Goal: Information Seeking & Learning: Check status

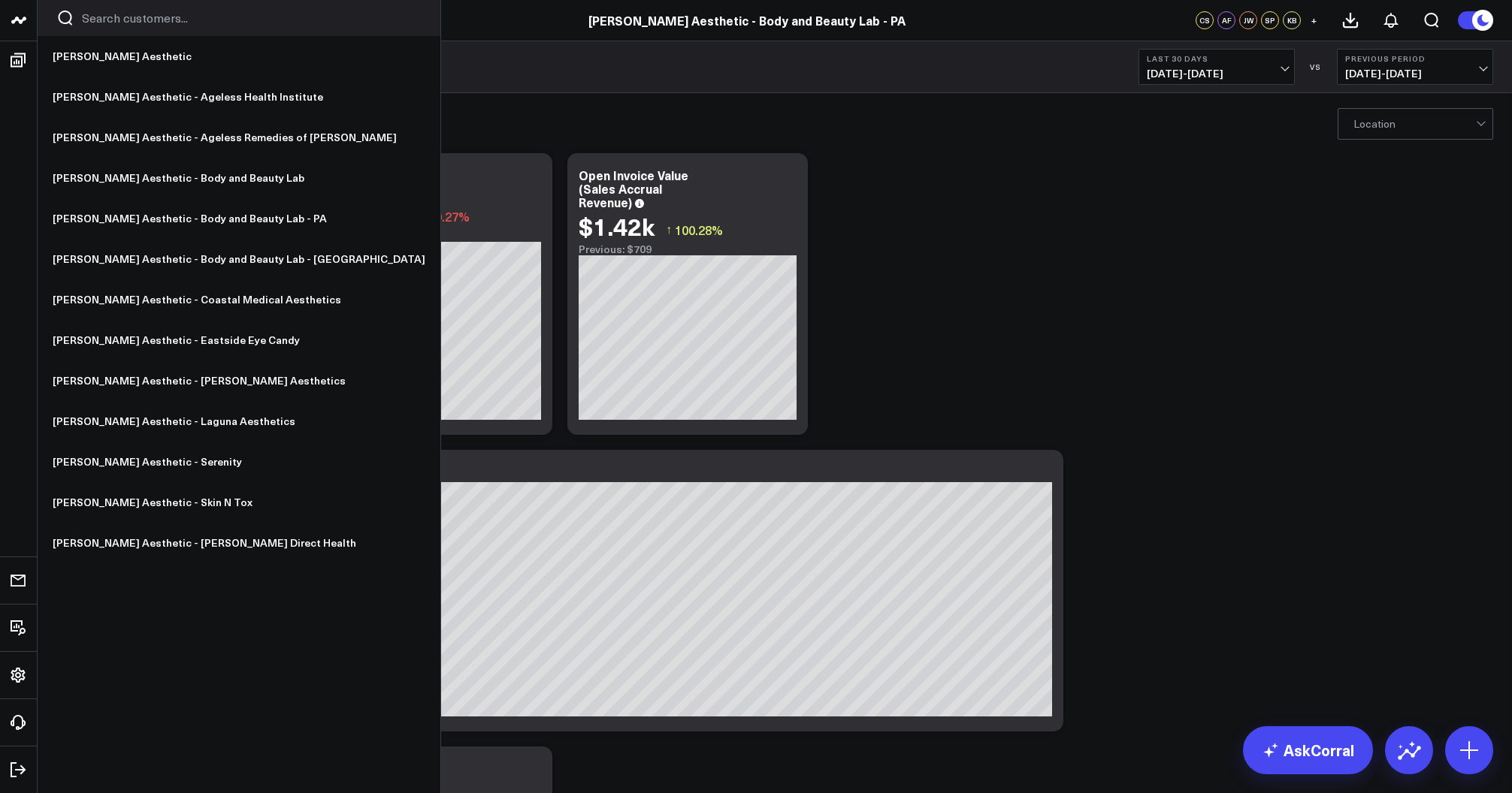
click at [23, 27] on icon at bounding box center [19, 20] width 18 height 18
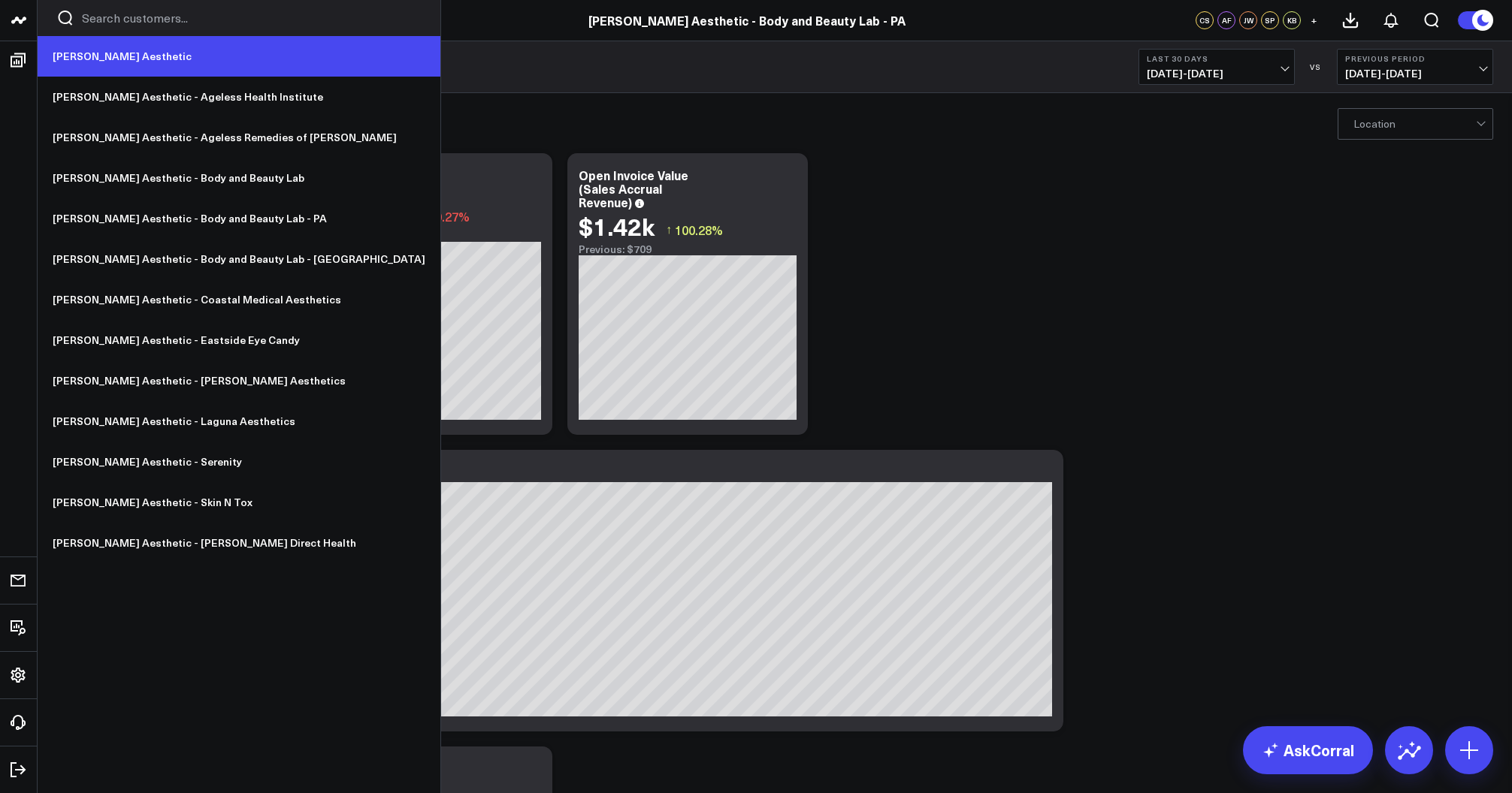
click at [82, 65] on link "[PERSON_NAME] Aesthetic" at bounding box center [239, 56] width 403 height 41
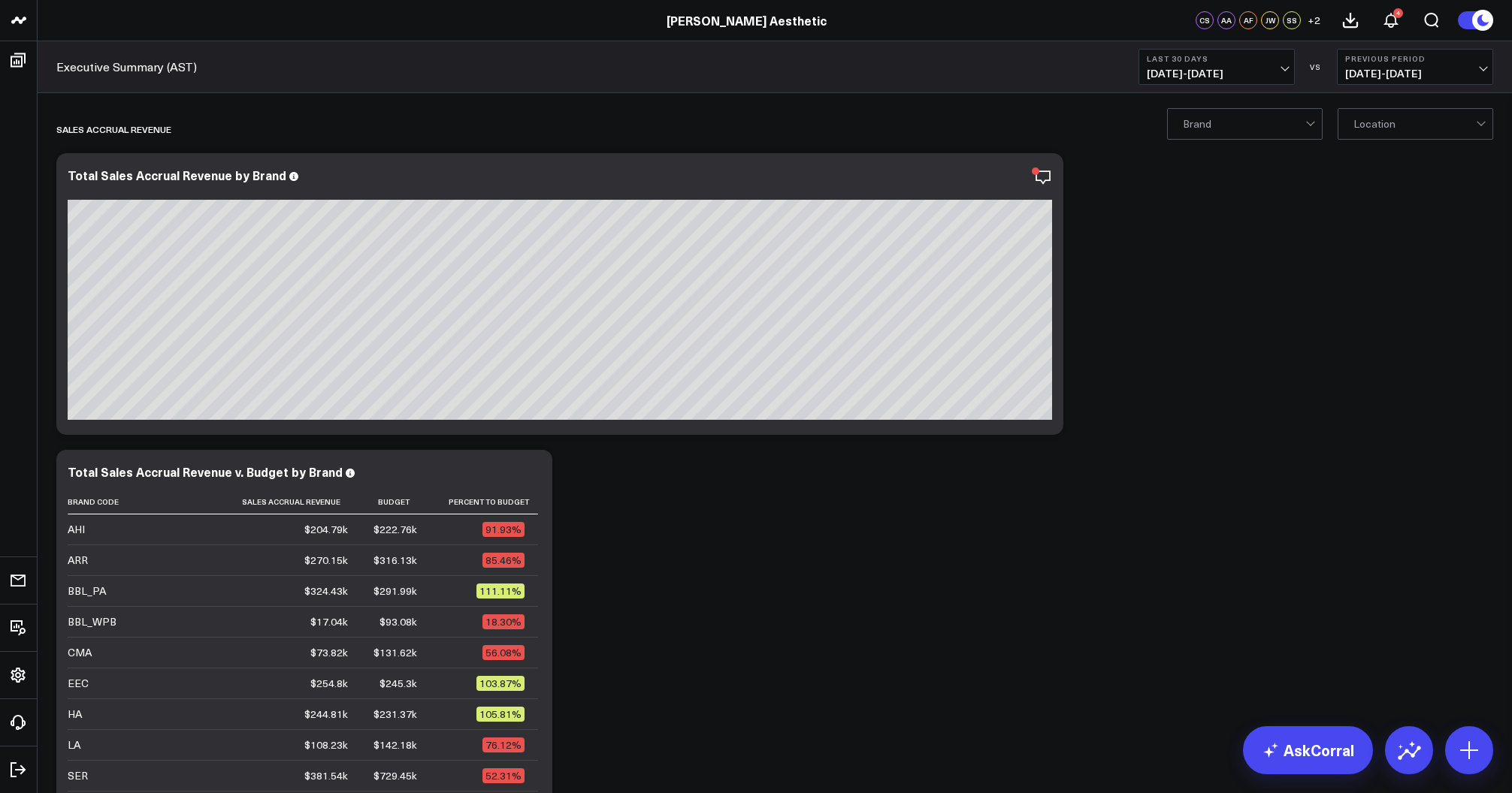
click at [1372, 68] on span "[DATE] - [DATE]" at bounding box center [1415, 74] width 139 height 12
click at [1387, 156] on link "YoY" at bounding box center [1415, 157] width 155 height 29
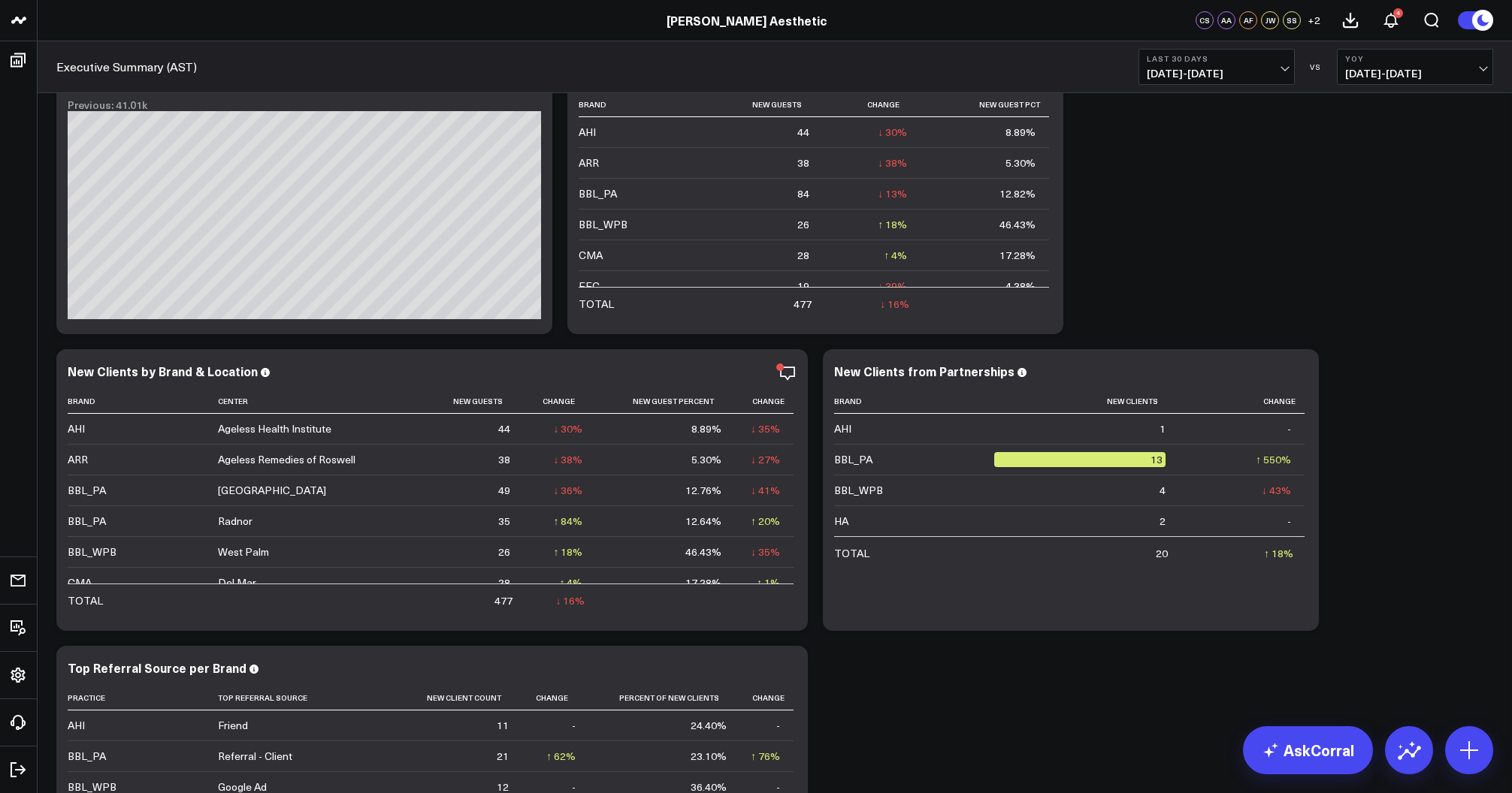
click at [1221, 68] on span "[DATE] - [DATE]" at bounding box center [1216, 74] width 139 height 12
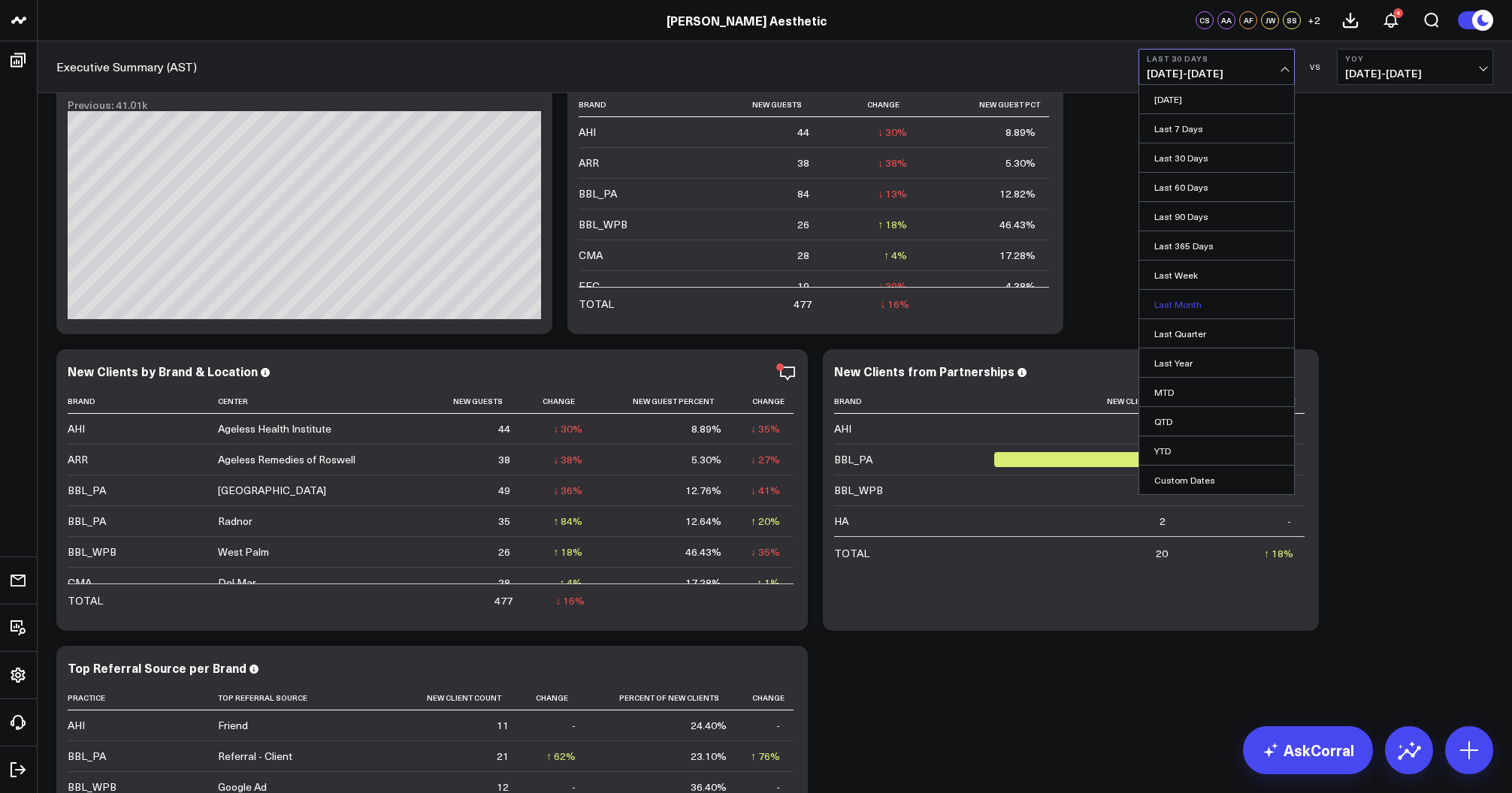
click at [1196, 302] on link "Last Month" at bounding box center [1217, 304] width 155 height 29
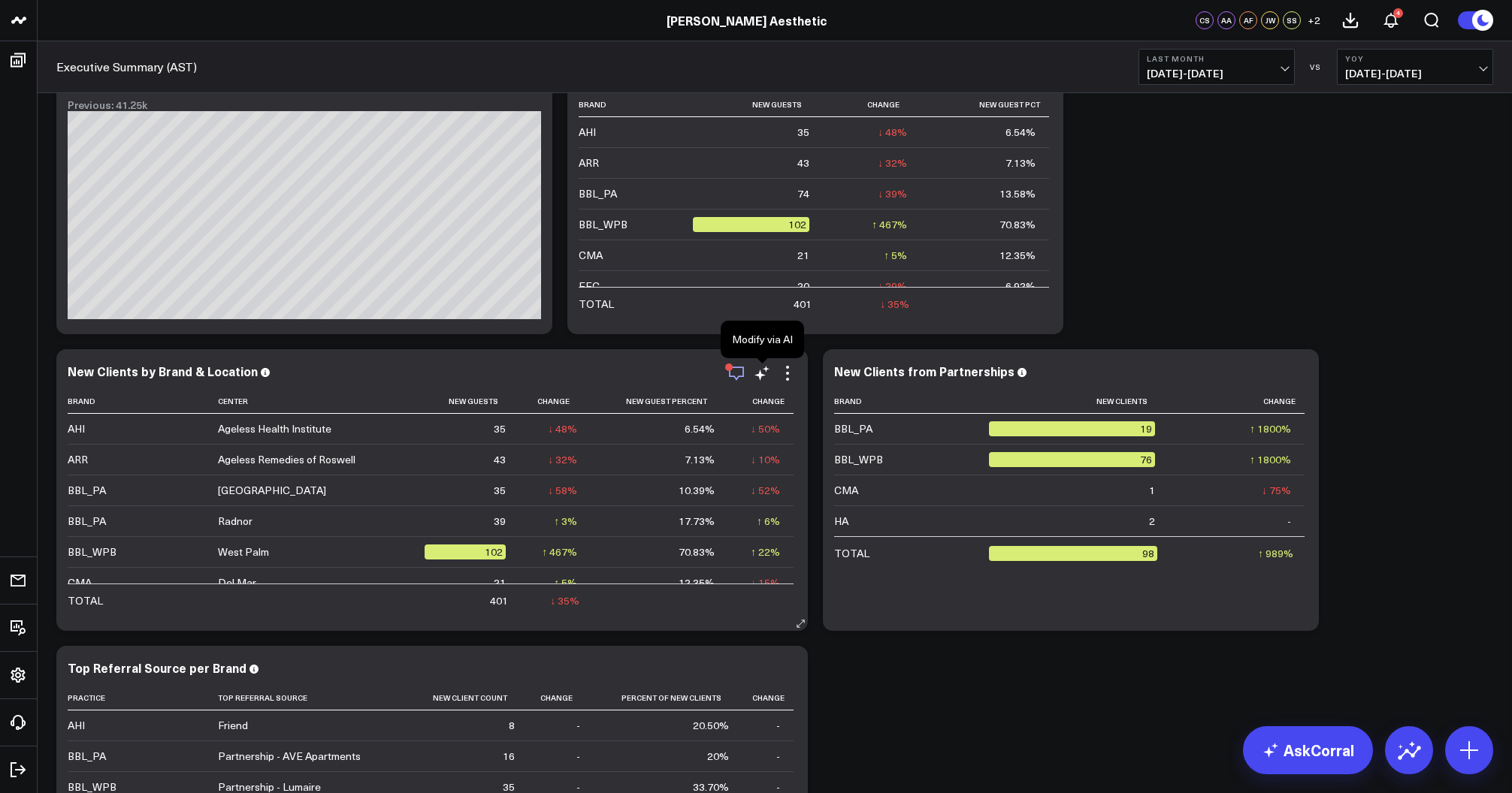
click at [740, 370] on icon "button" at bounding box center [737, 373] width 18 height 18
click at [785, 378] on icon at bounding box center [787, 373] width 18 height 18
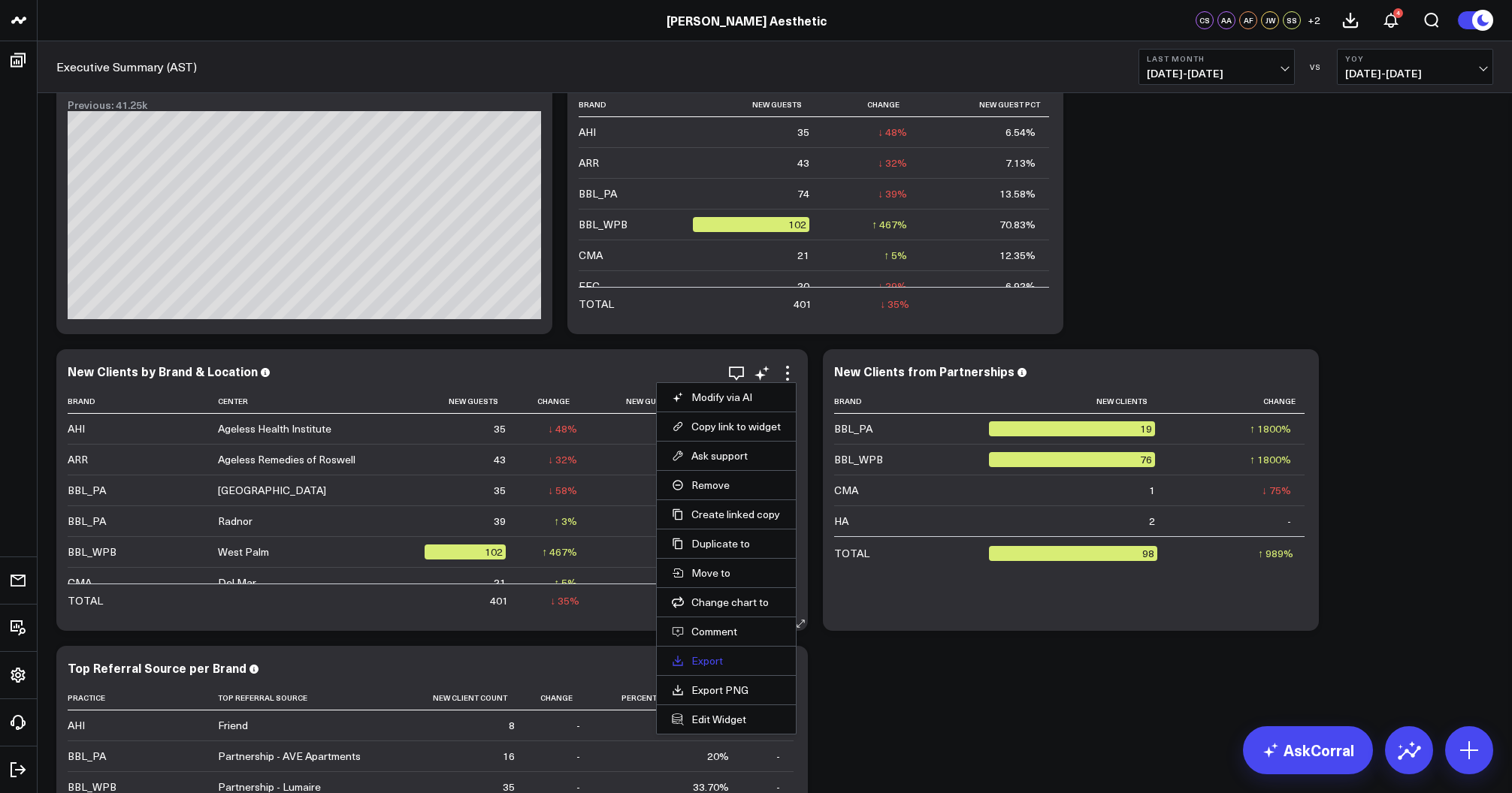
click at [713, 656] on link "Export" at bounding box center [727, 662] width 109 height 14
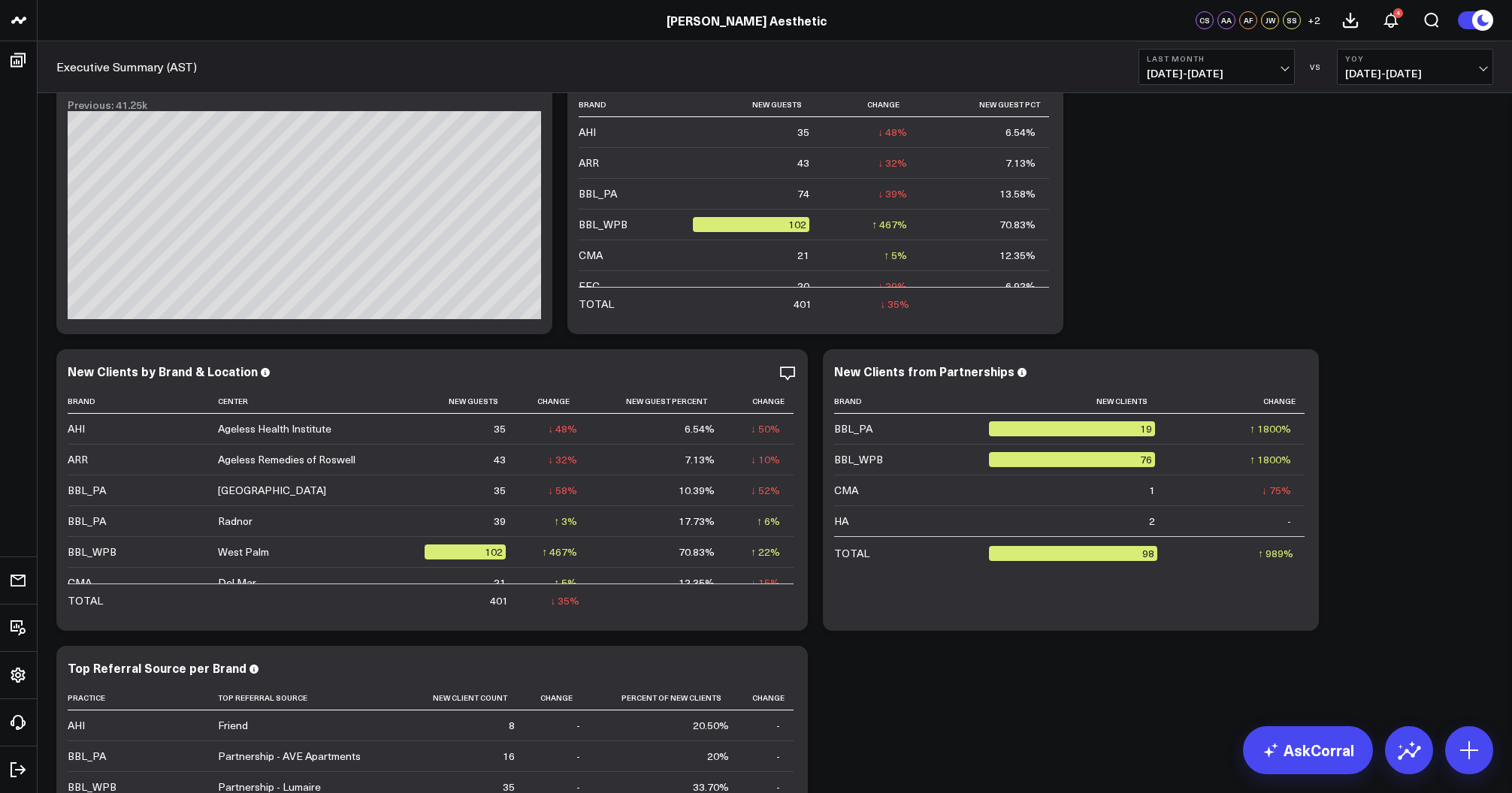
click at [1228, 59] on b "Last Month" at bounding box center [1216, 58] width 139 height 9
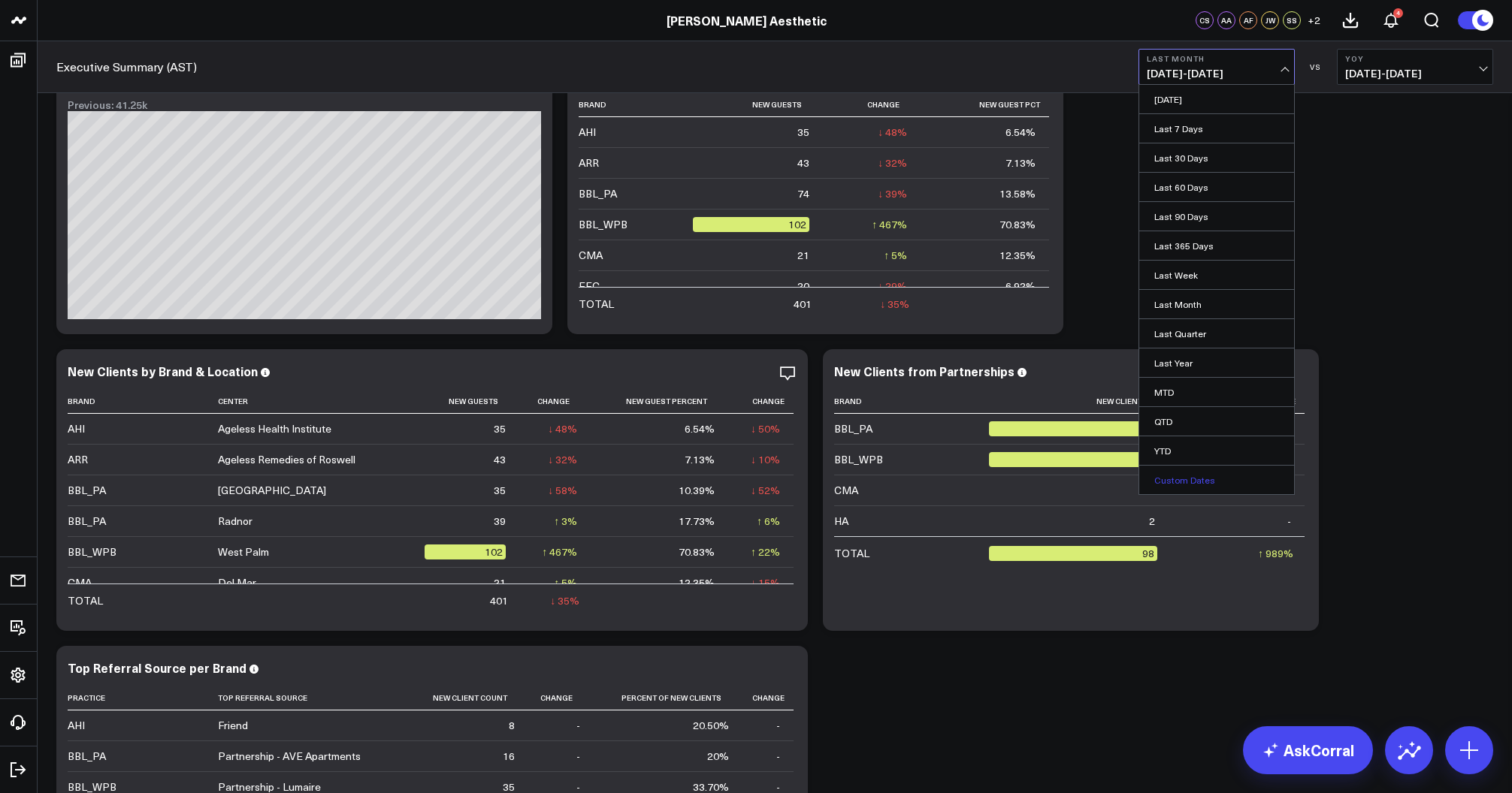
scroll to position [9487, 0]
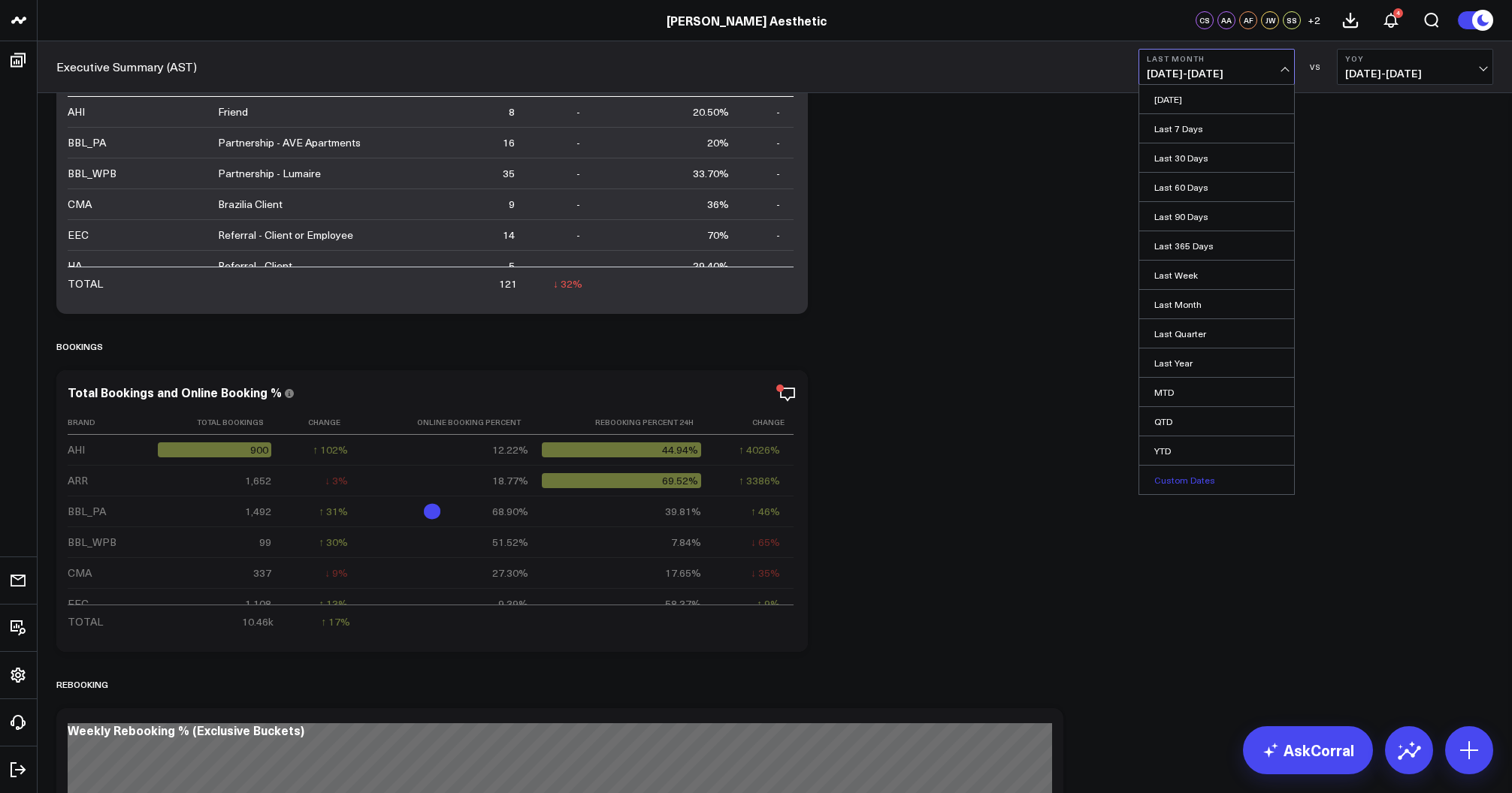
click at [1199, 481] on link "Custom Dates" at bounding box center [1217, 480] width 155 height 29
select select "7"
select select "2025"
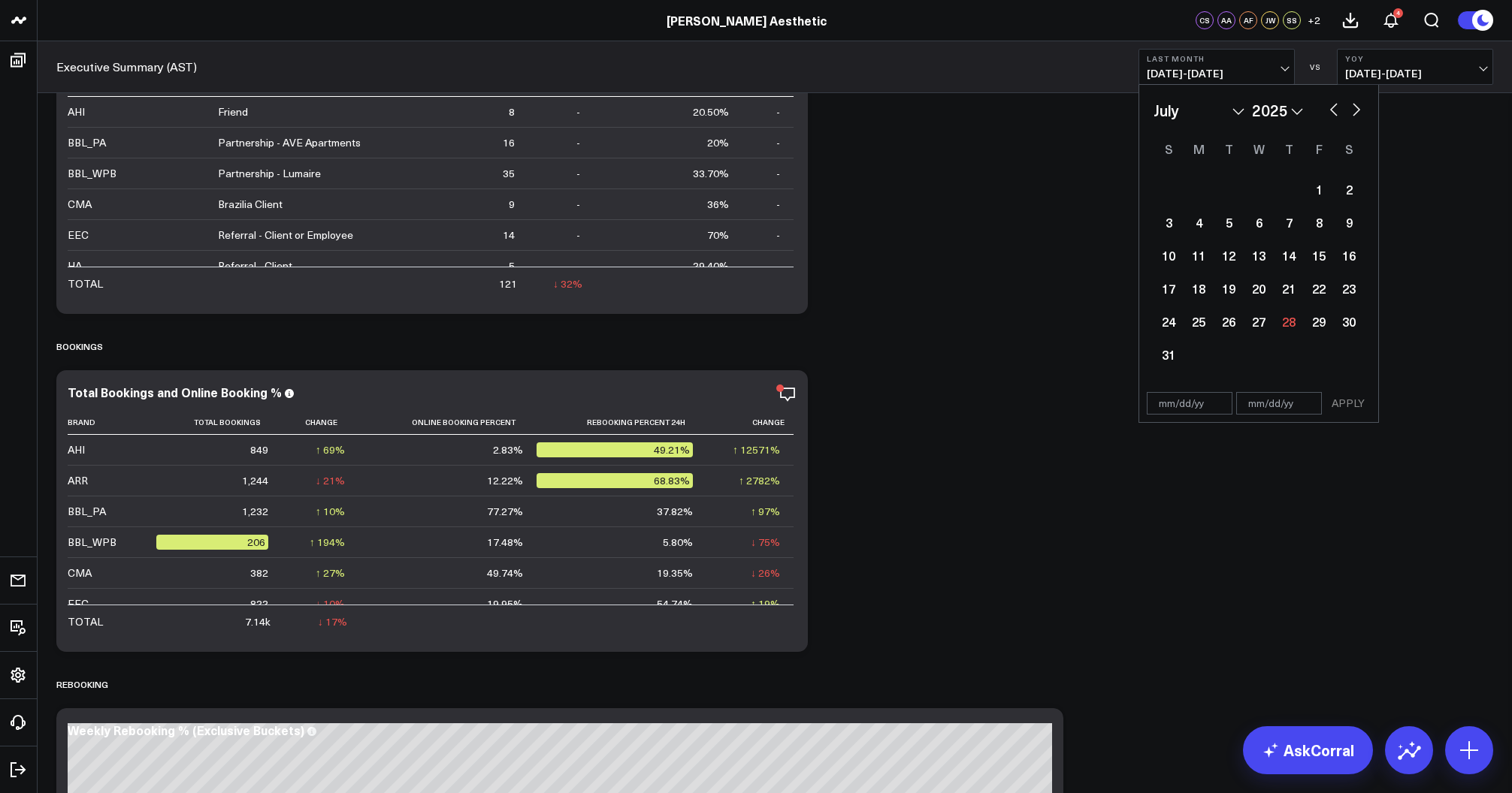
select select "6"
select select "2025"
select select "6"
select select "2024"
click at [1197, 190] on div "1" at bounding box center [1198, 189] width 30 height 30
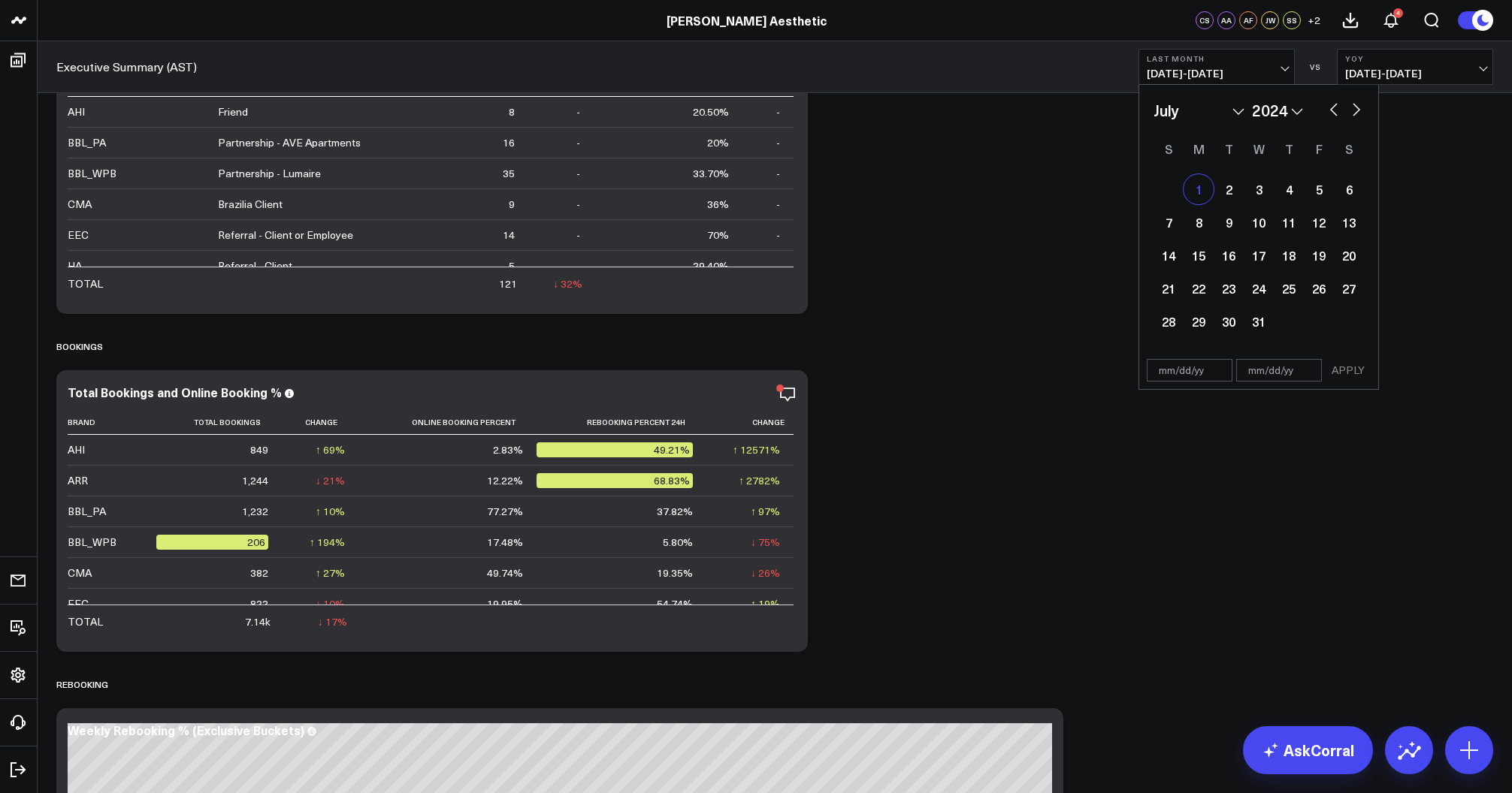
type input "[DATE]"
select select "6"
select select "2024"
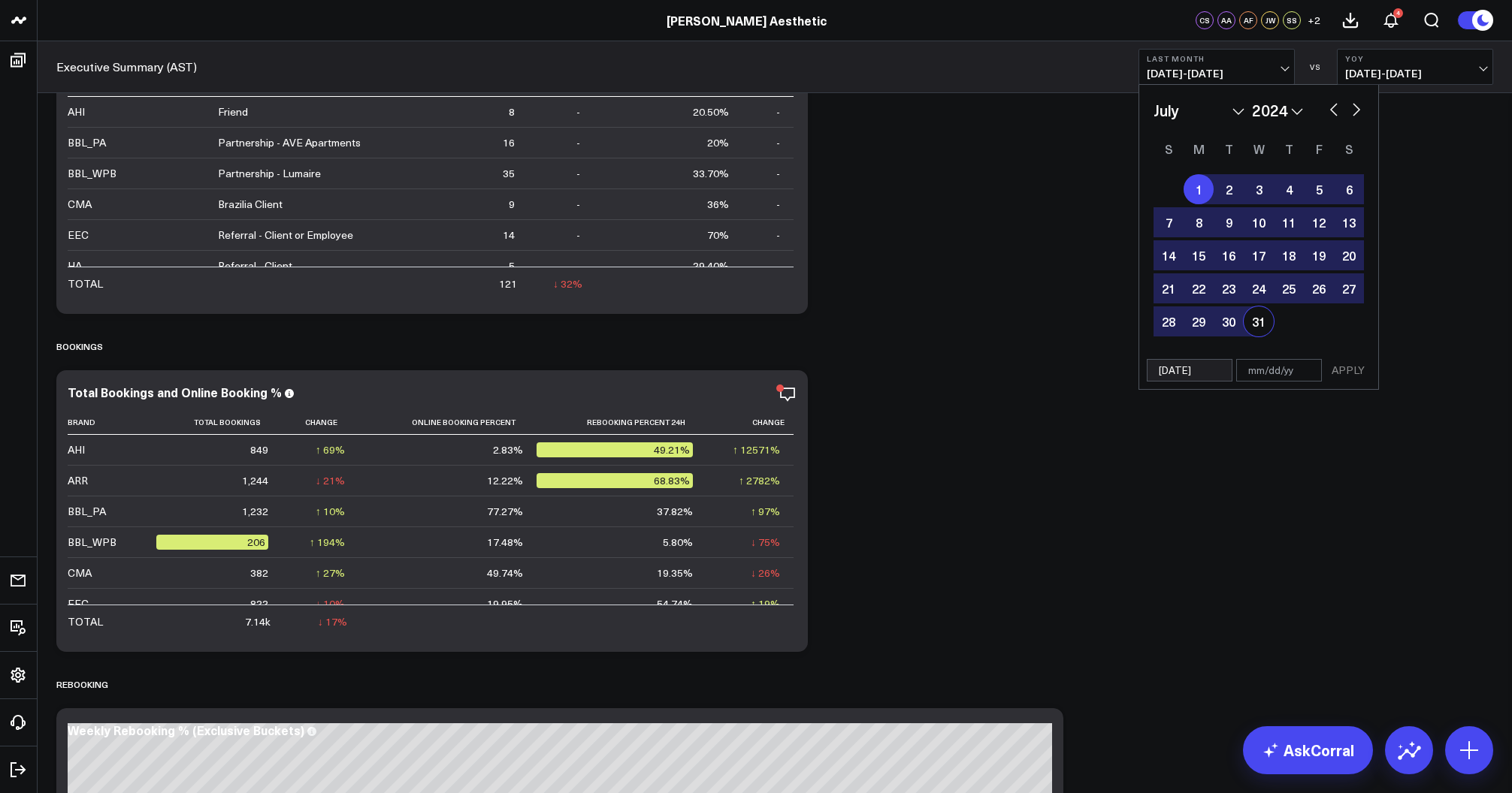
click at [1252, 320] on div "31" at bounding box center [1259, 321] width 30 height 30
type input "[DATE]"
select select "6"
select select "2024"
click at [1342, 378] on button "APPLY" at bounding box center [1348, 370] width 45 height 23
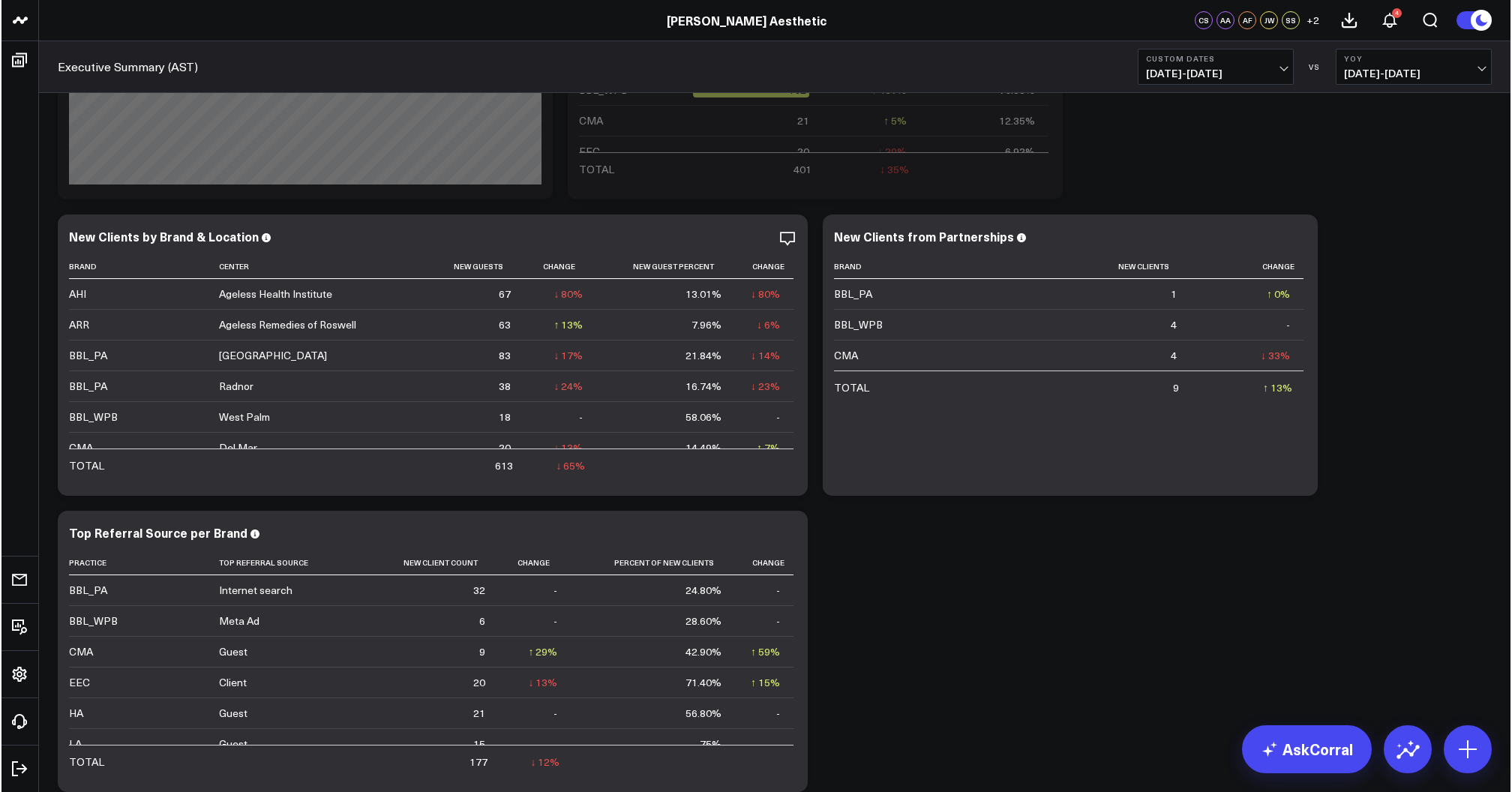
scroll to position [8977, 0]
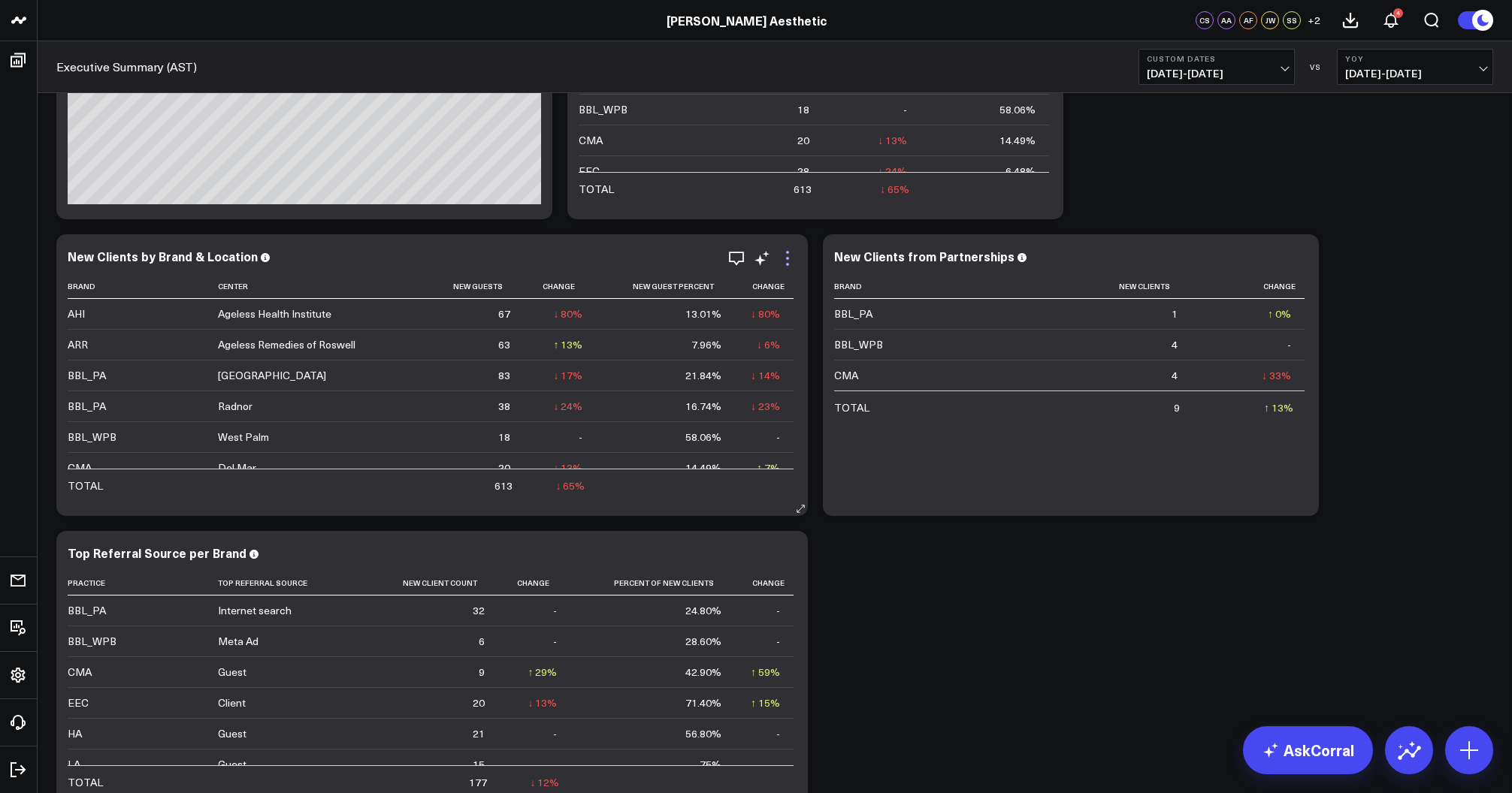
click at [792, 257] on icon at bounding box center [787, 259] width 18 height 18
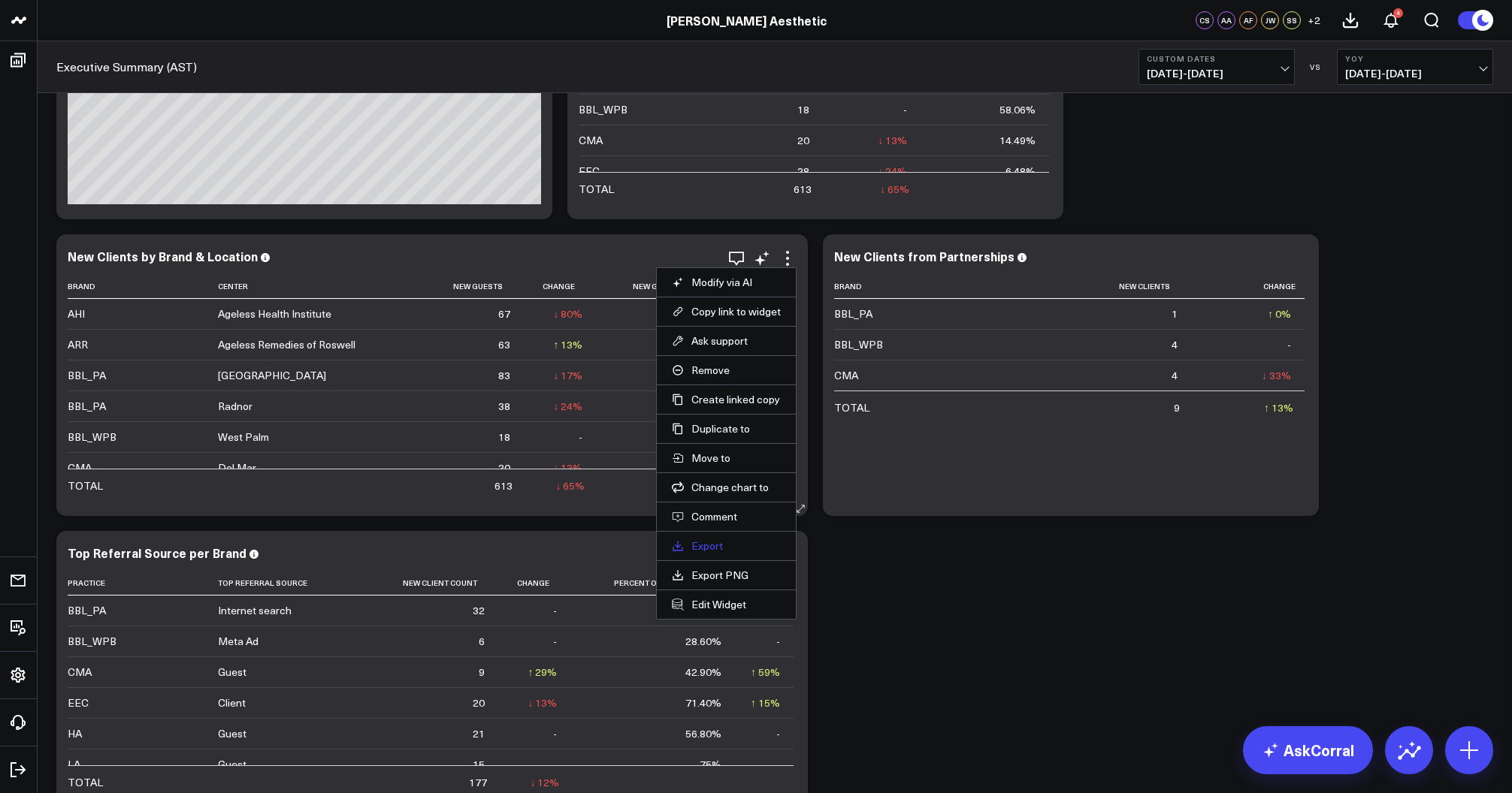
click at [708, 545] on link "Export" at bounding box center [727, 546] width 109 height 14
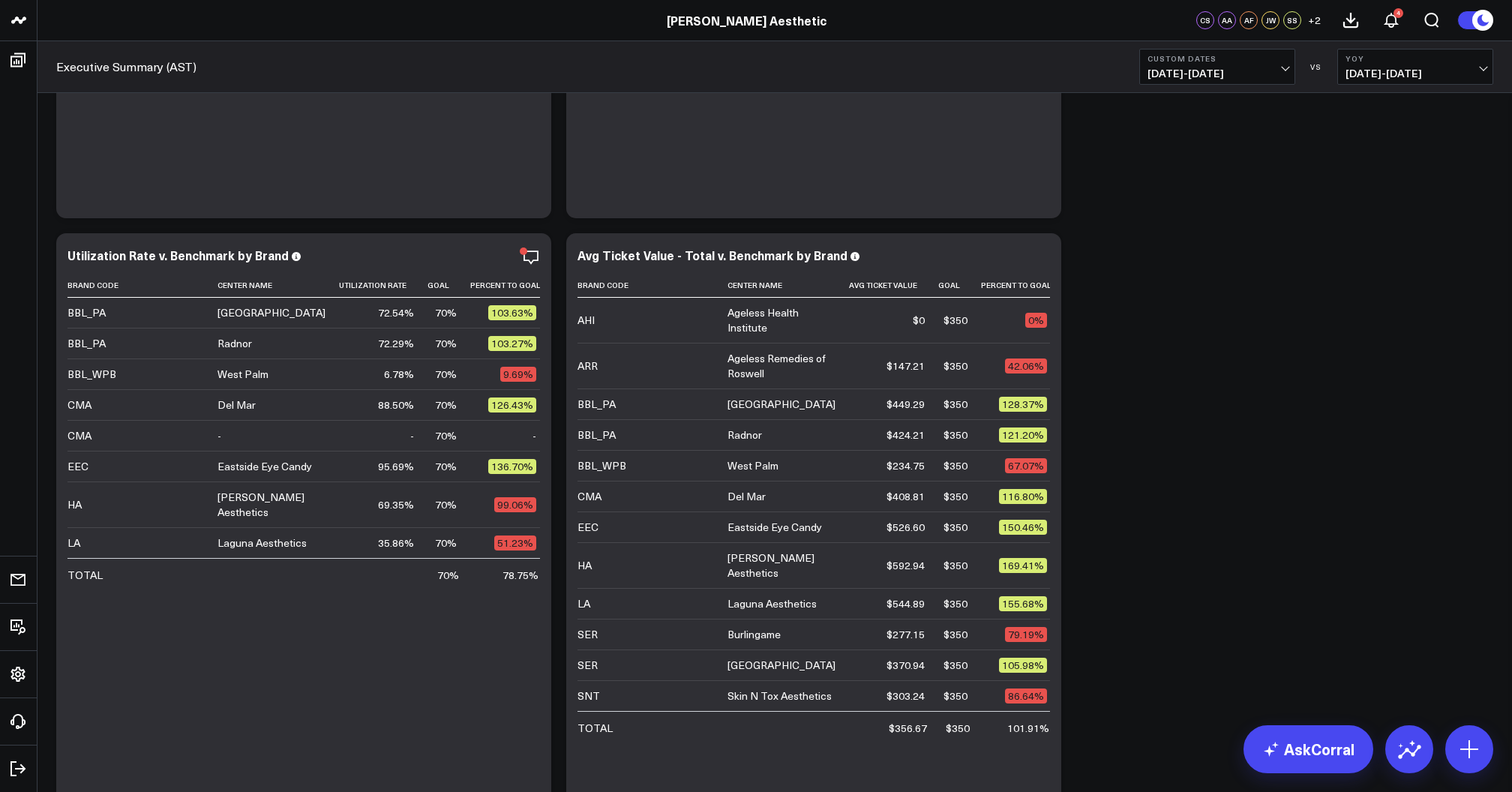
scroll to position [2060, 0]
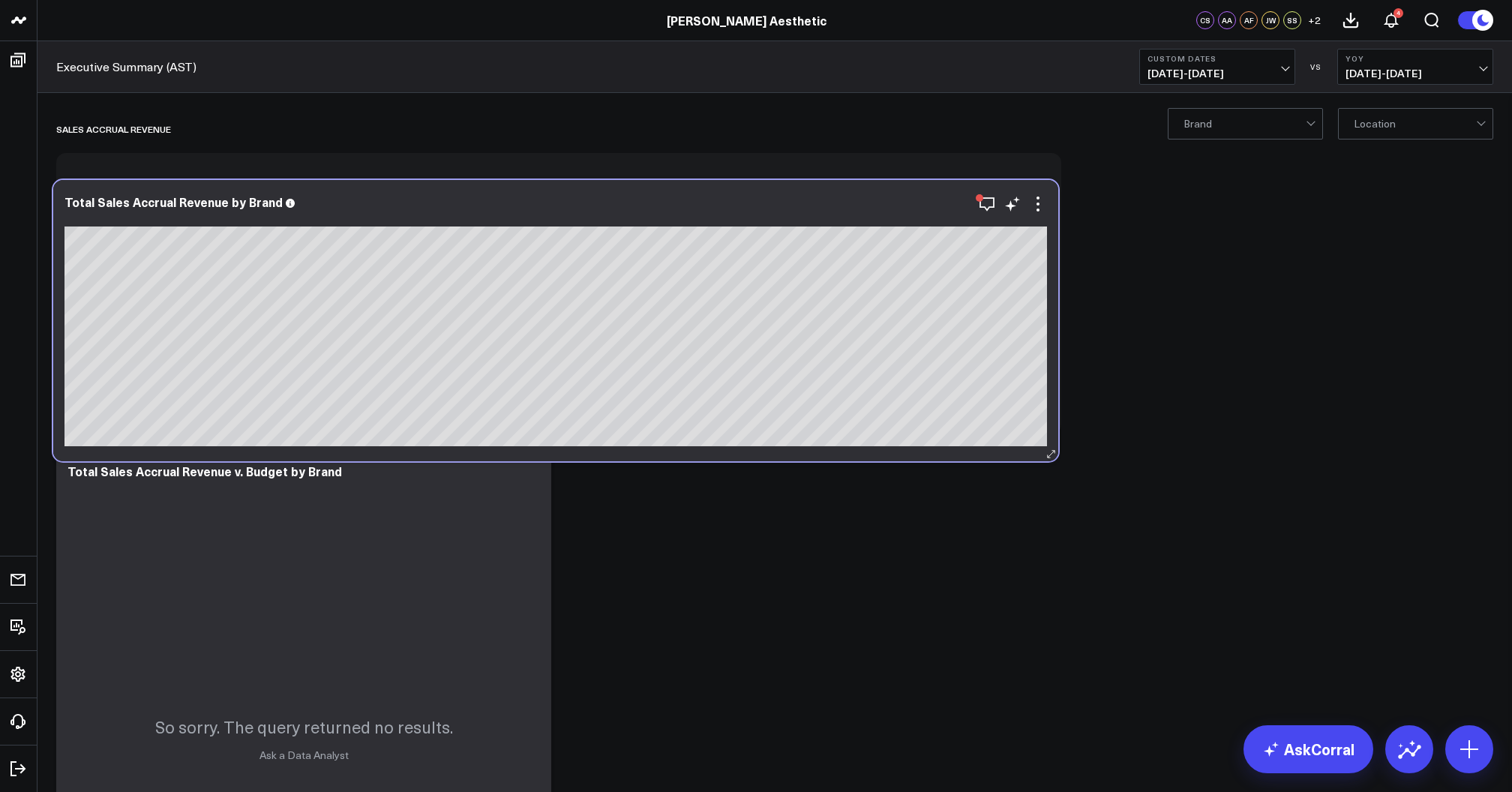
drag, startPoint x: 780, startPoint y: 432, endPoint x: 776, endPoint y: 455, distance: 23.3
click at [776, 455] on div "Total Sales Accrual Revenue by Brand" at bounding box center [556, 320] width 1005 height 281
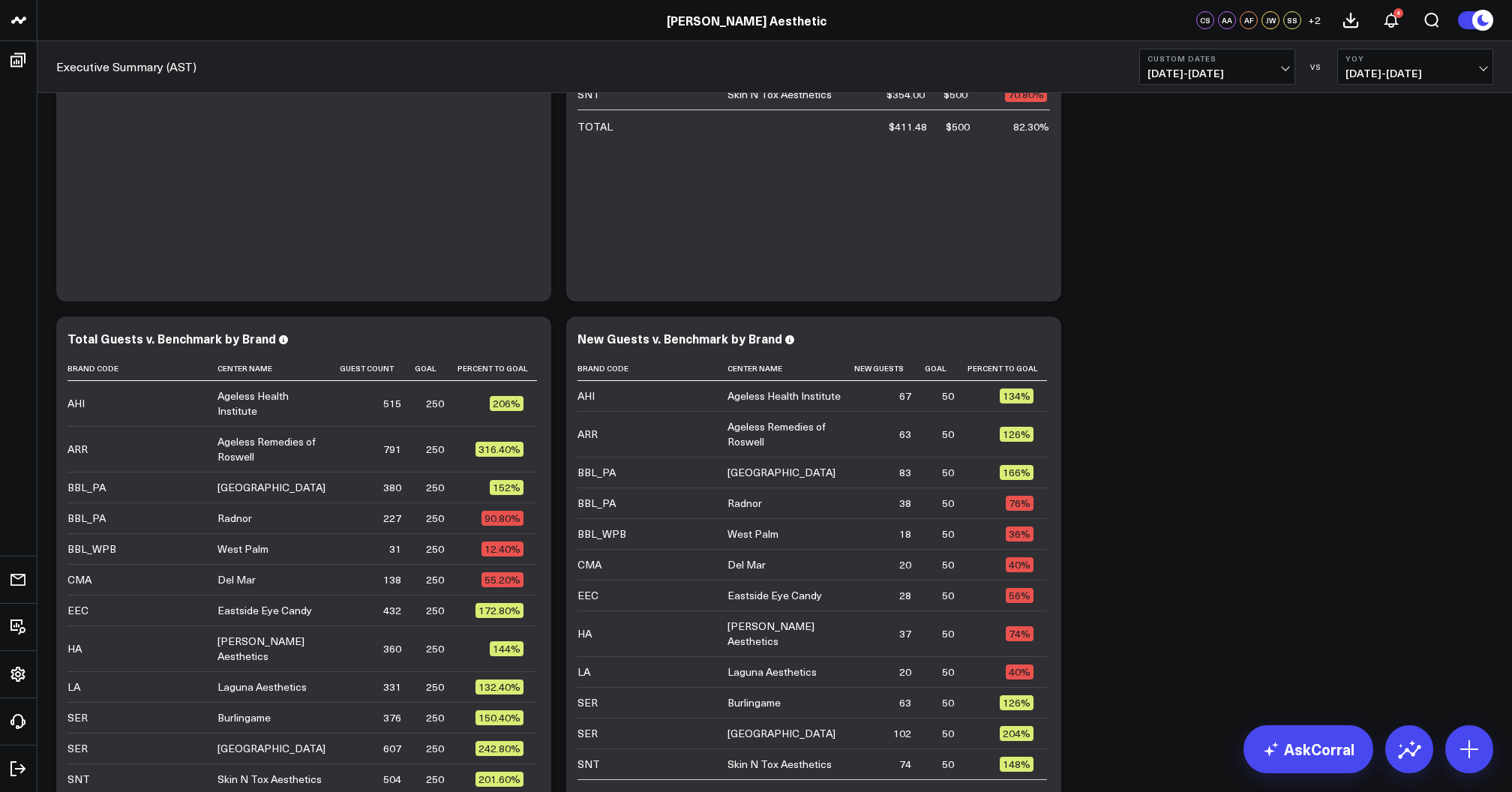
scroll to position [3170, 0]
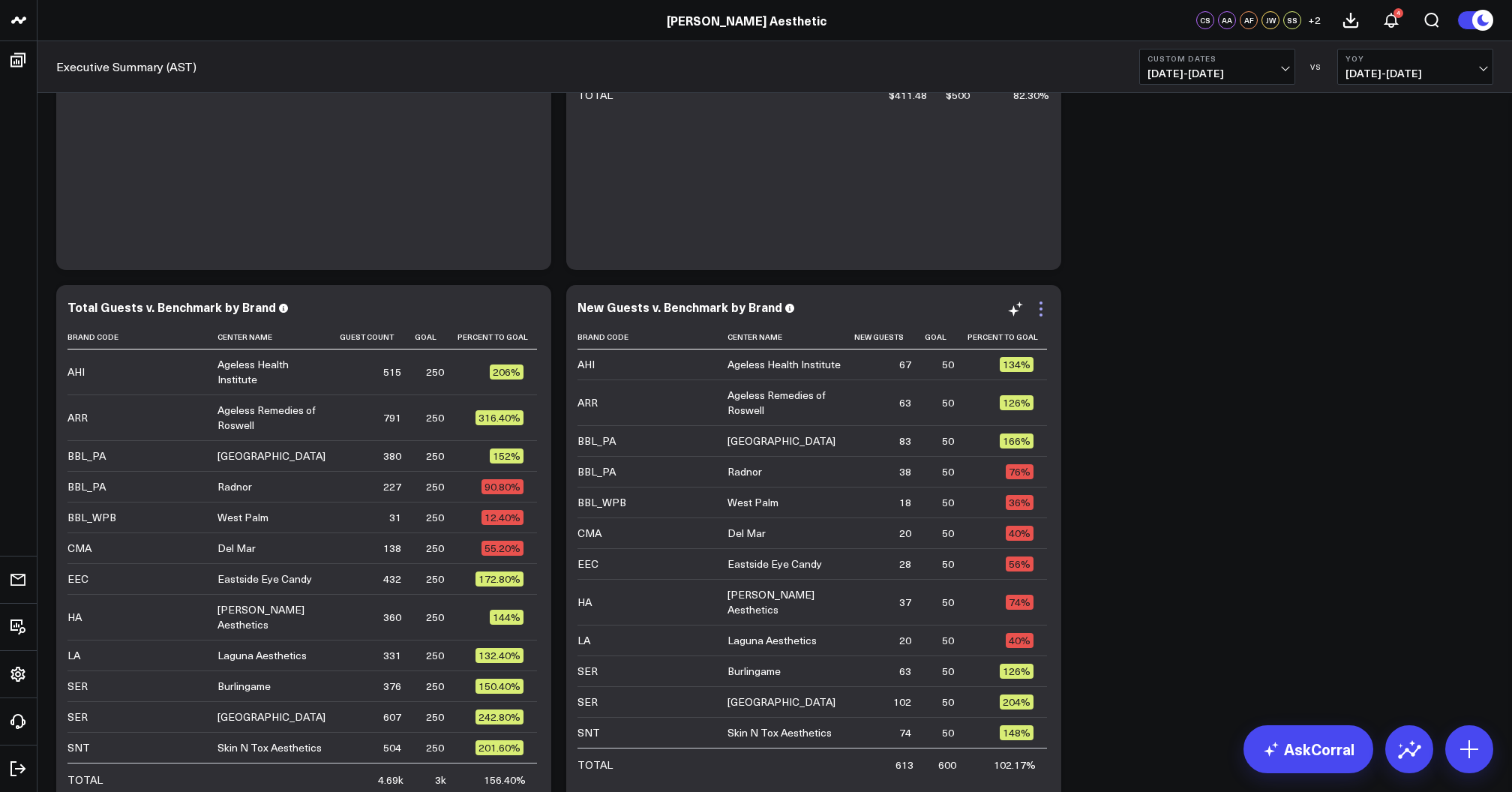
click at [1038, 310] on icon at bounding box center [1041, 309] width 18 height 18
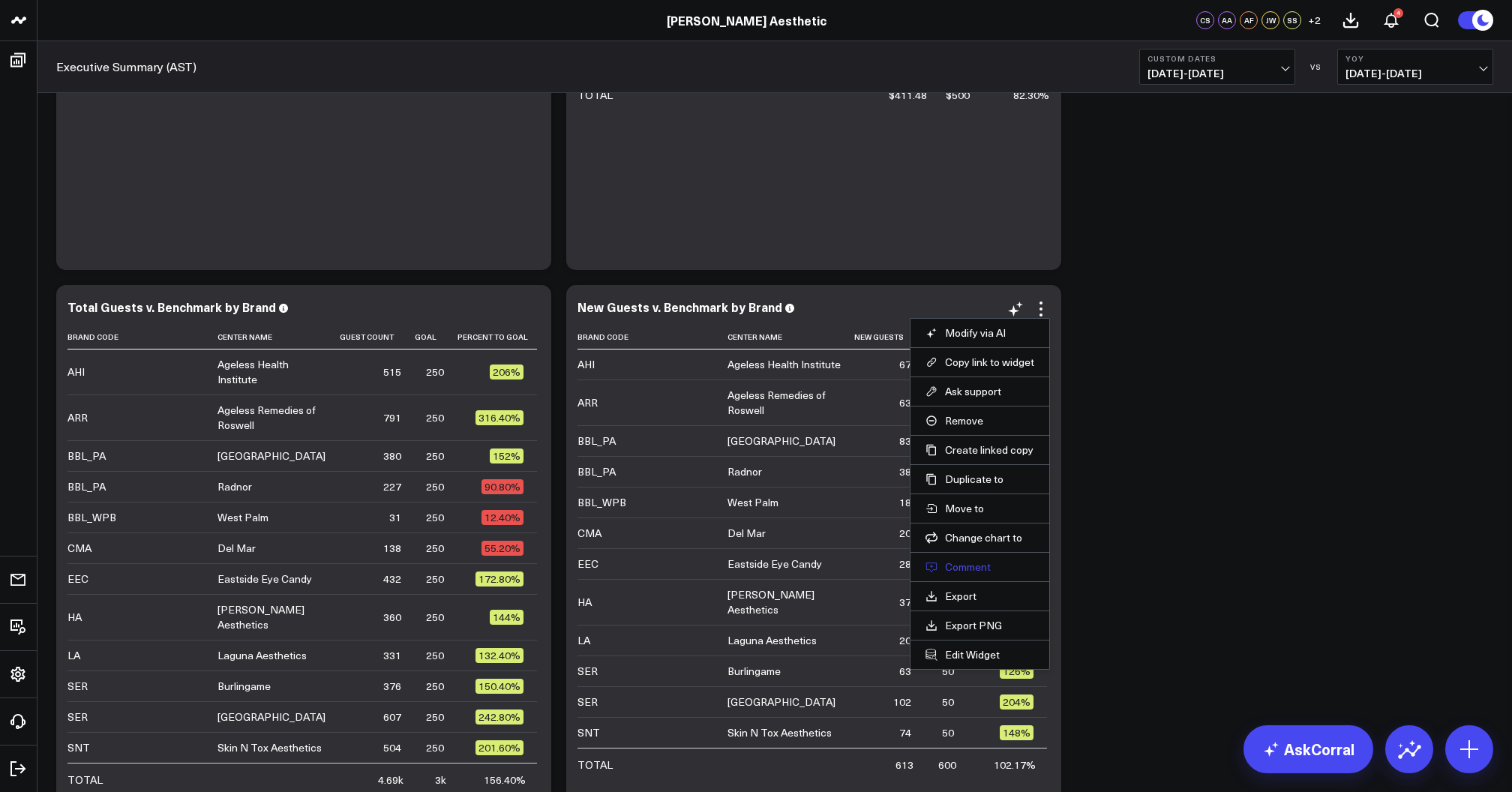
click at [958, 564] on button "Comment" at bounding box center [981, 567] width 109 height 14
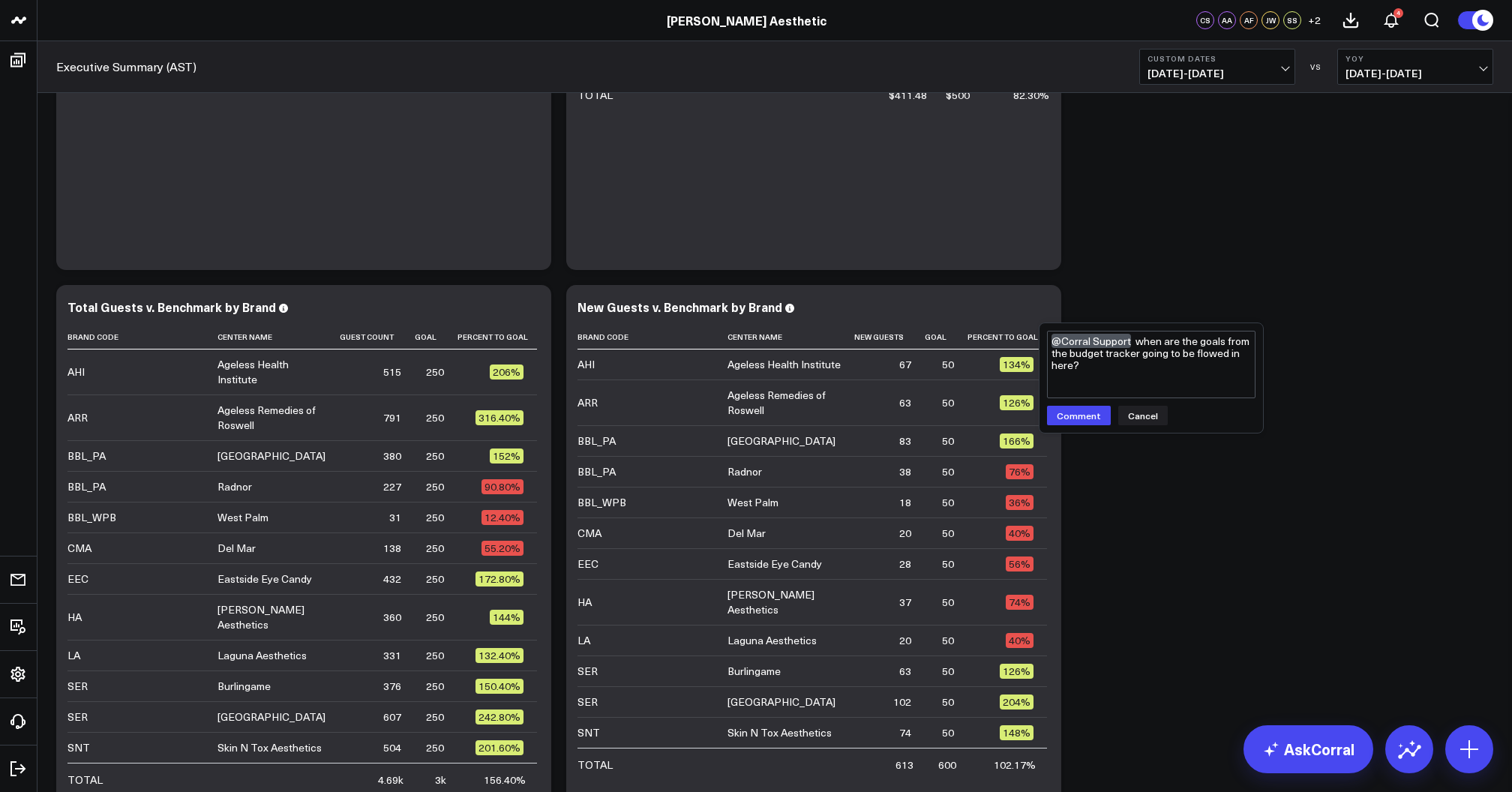
drag, startPoint x: 1112, startPoint y: 377, endPoint x: 1041, endPoint y: 338, distance: 81.0
click at [1041, 338] on div "@Corral Support when are the goals from the budget tracker going to be flowed i…" at bounding box center [1151, 378] width 224 height 109
click at [1114, 365] on textarea "@Corral Support when are the goals from the budget tracker going to be flowed i…" at bounding box center [1151, 365] width 209 height 68
type textarea "@Corral Support when are the goals from the budget tracker going to be flowed i…"
click at [1083, 417] on button "Comment" at bounding box center [1079, 416] width 64 height 20
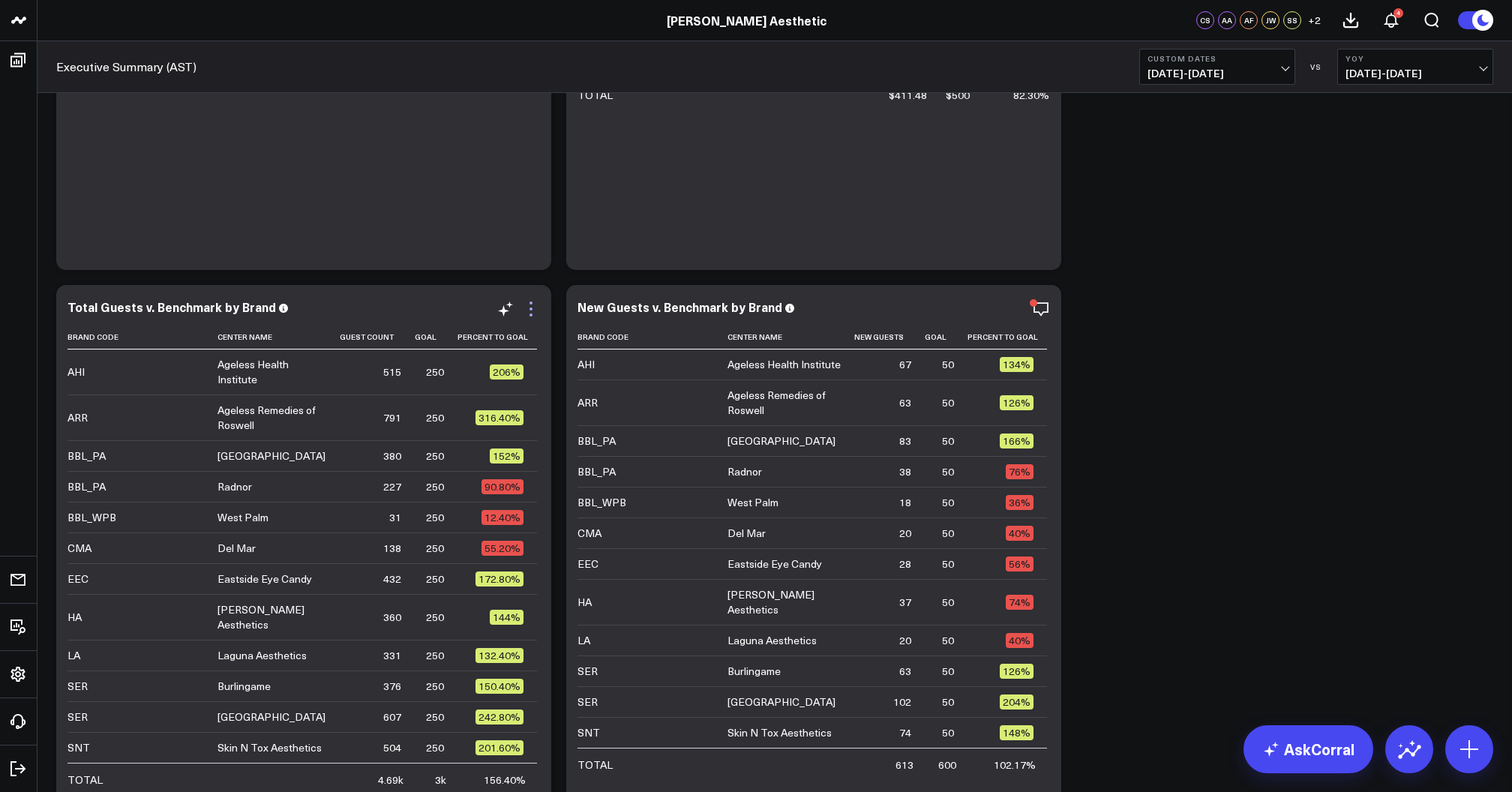
click at [529, 308] on icon at bounding box center [531, 309] width 18 height 18
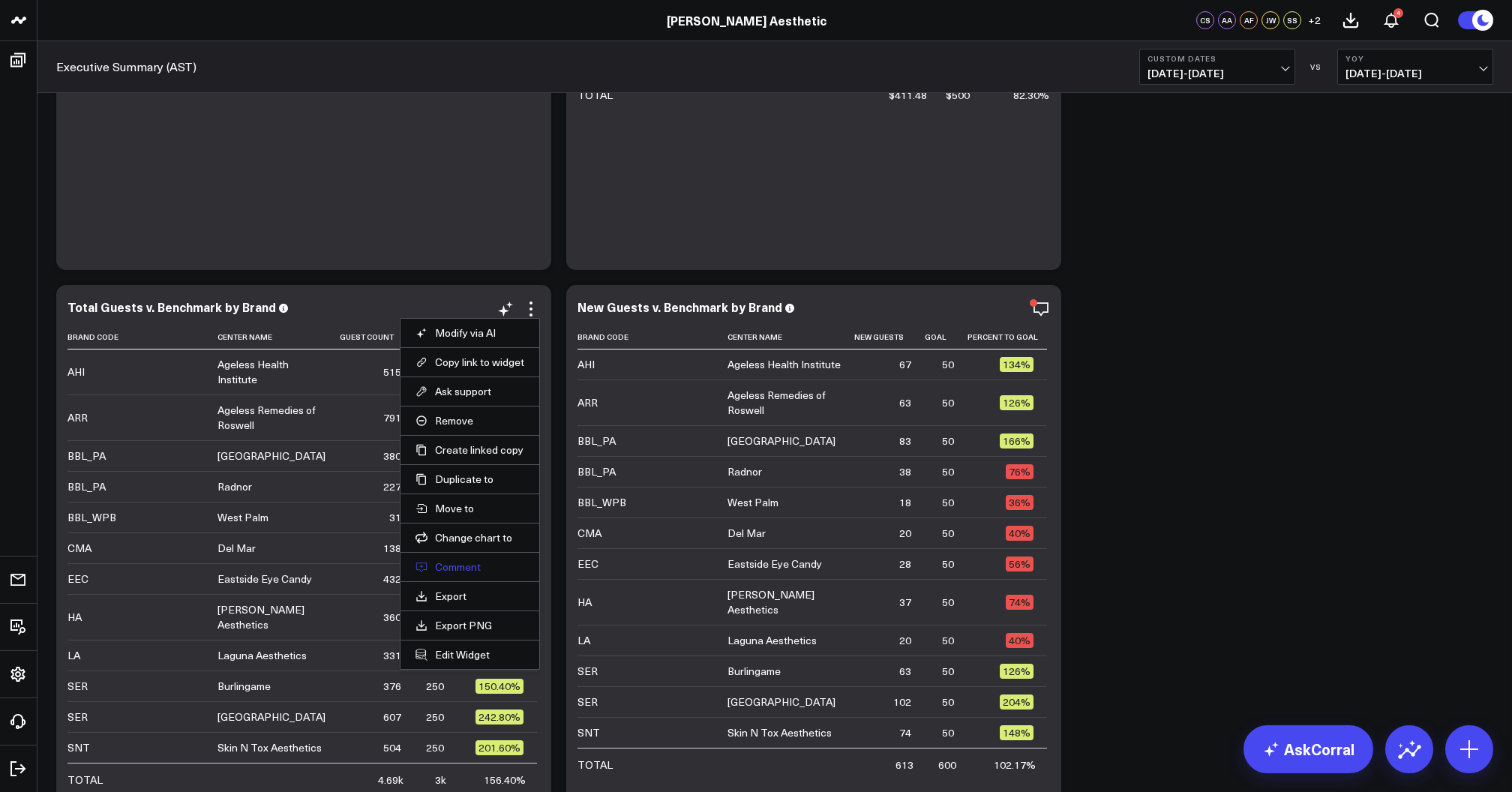
click at [459, 564] on button "Comment" at bounding box center [470, 567] width 109 height 14
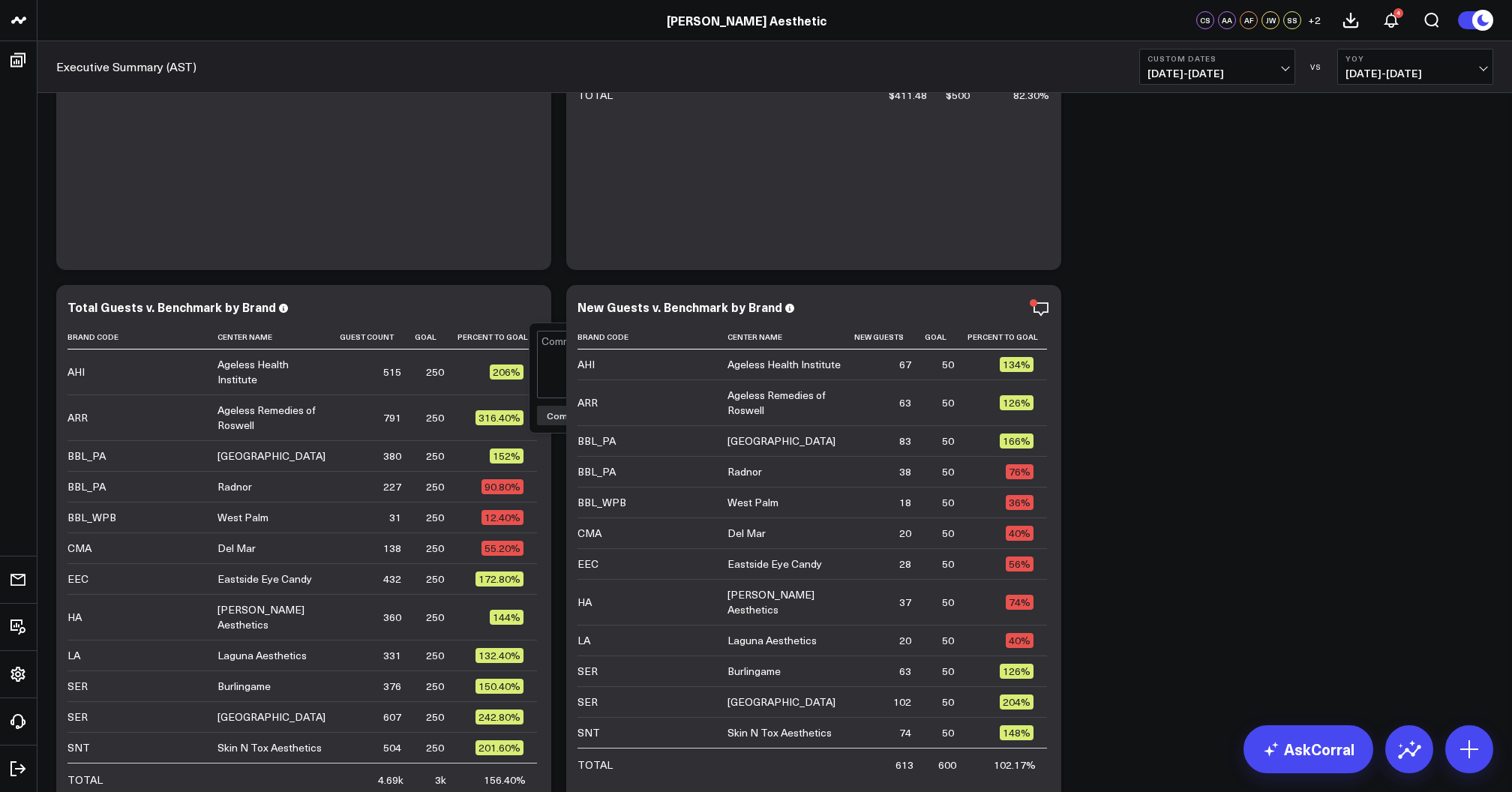
click at [555, 358] on textarea at bounding box center [642, 365] width 209 height 68
type textarea "@Corral Support when are the goals from the budget tracker going to be flowed i…"
click at [558, 417] on button "Comment" at bounding box center [569, 416] width 64 height 20
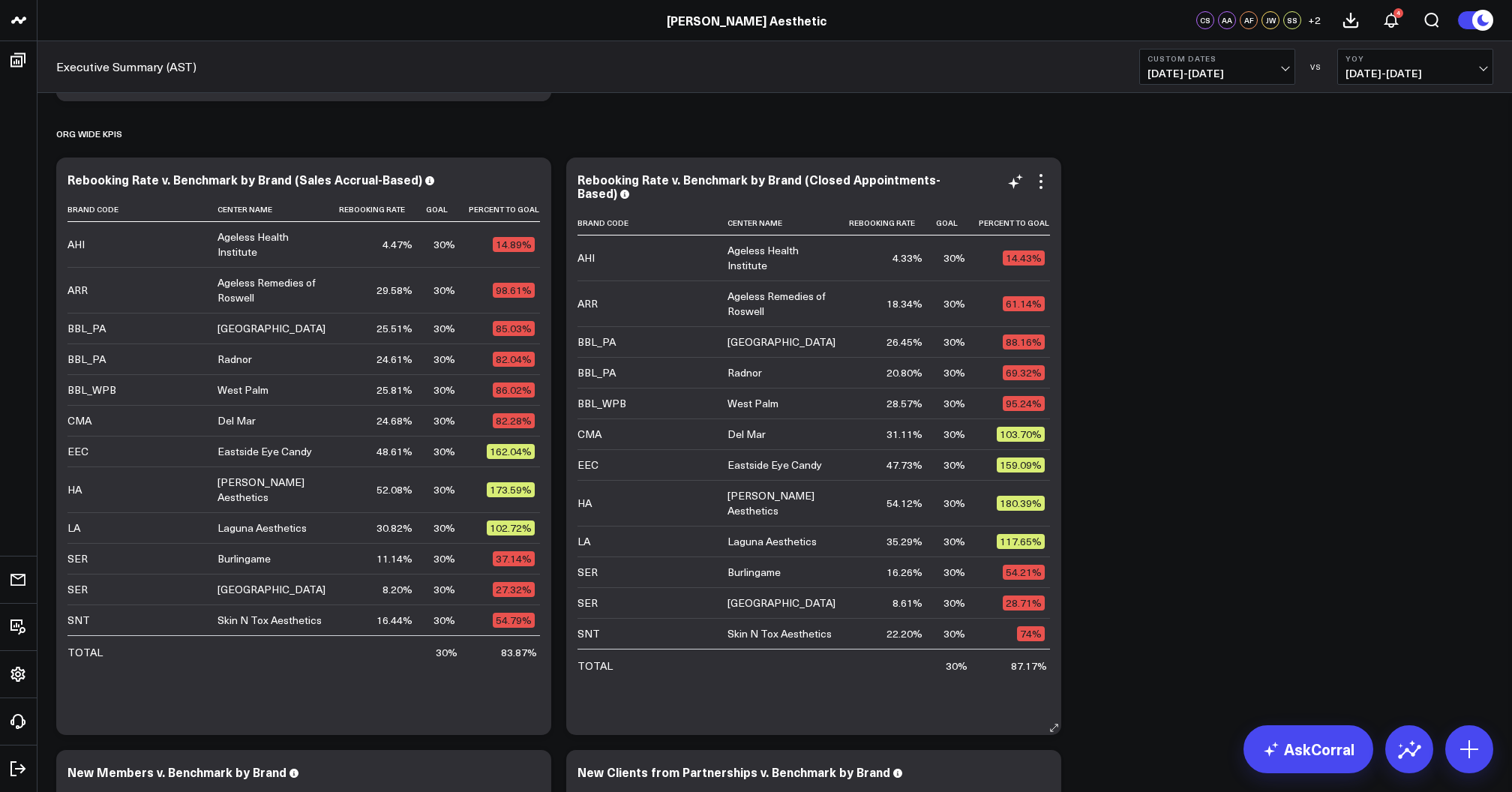
scroll to position [63, 0]
click at [1249, 72] on span "07/01/24 - 07/31/24" at bounding box center [1217, 74] width 139 height 12
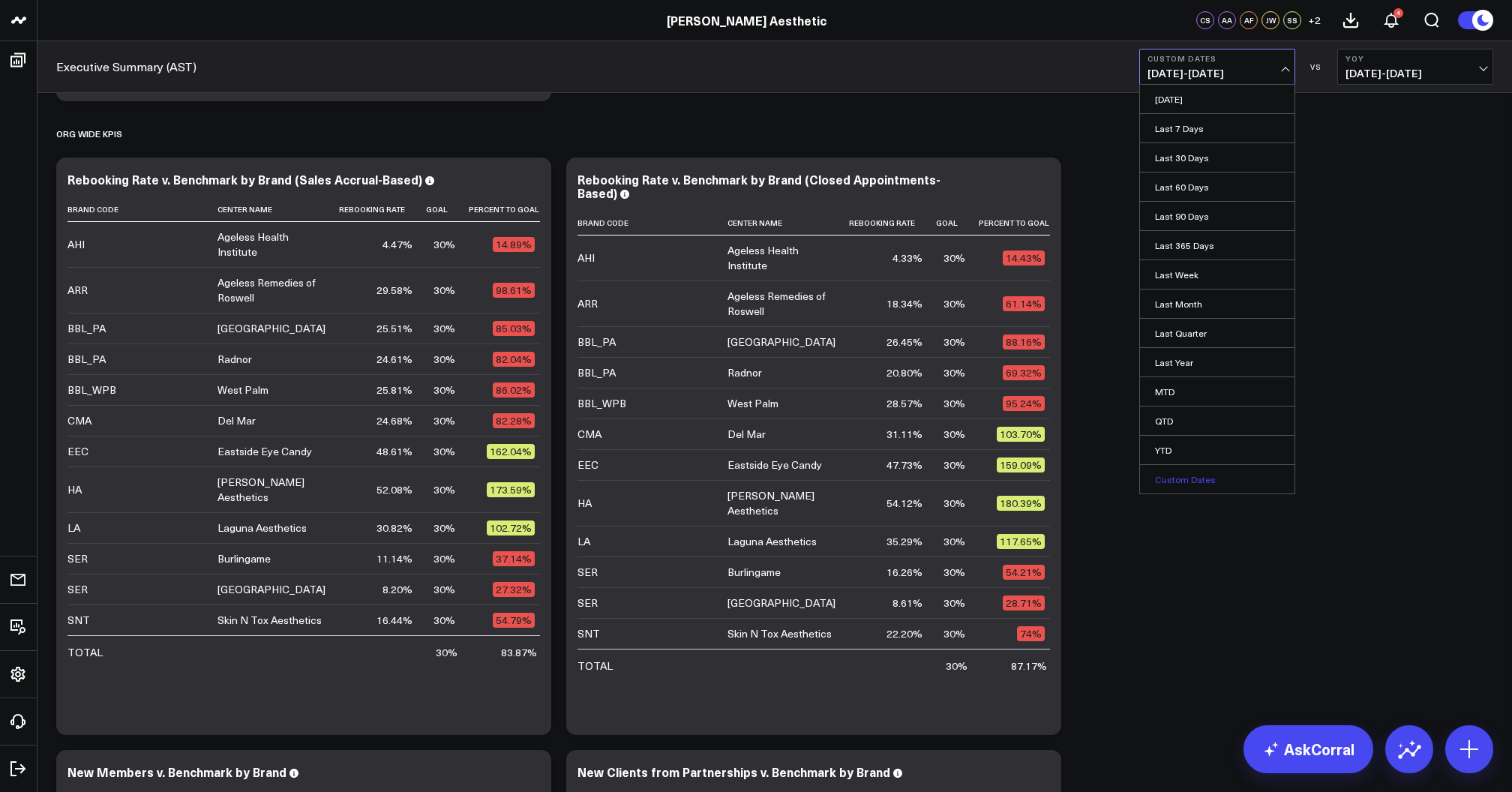
click at [1199, 476] on link "Custom Dates" at bounding box center [1218, 479] width 155 height 29
select select "7"
select select "2025"
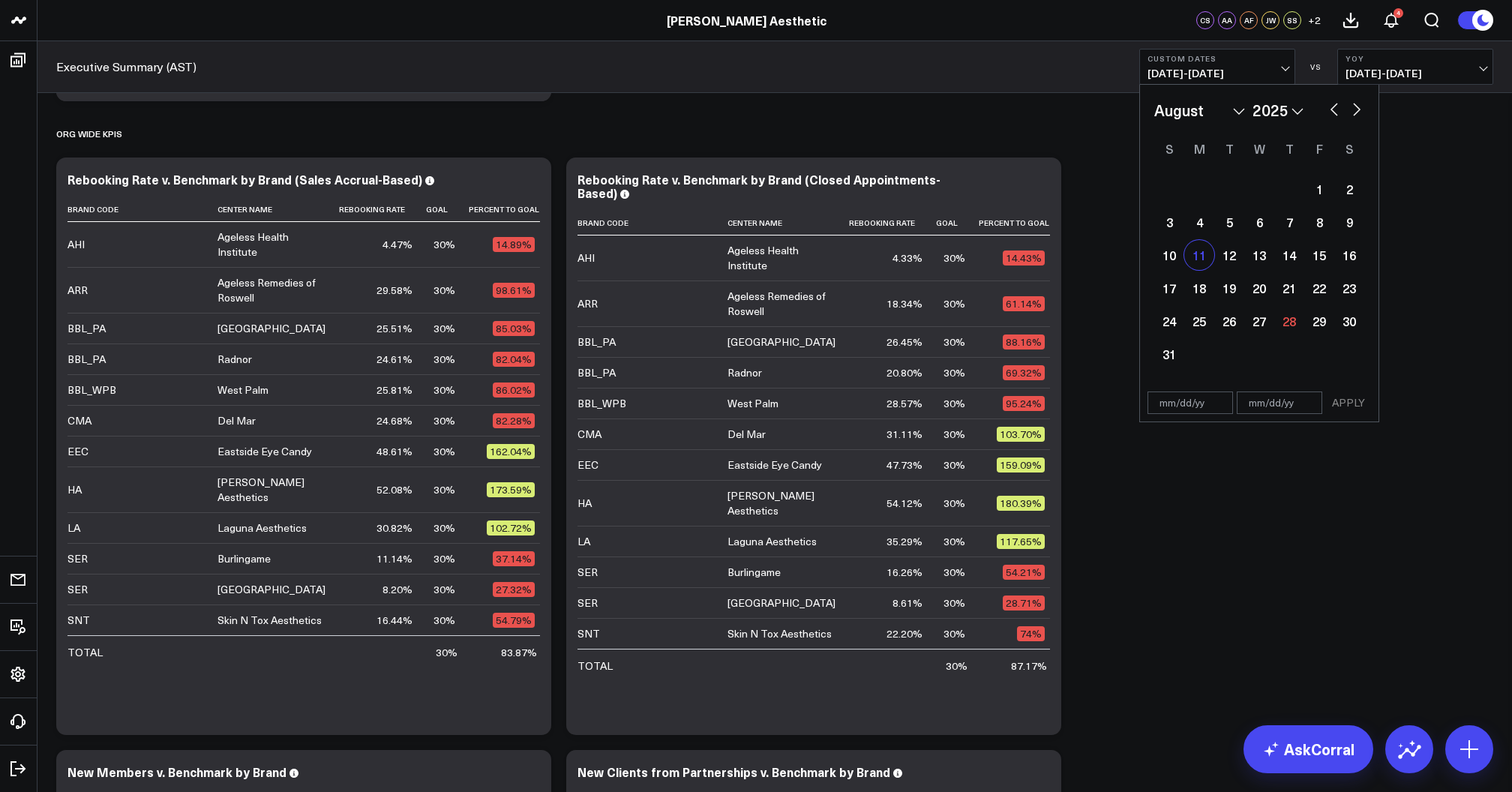
click at [1198, 256] on div "11" at bounding box center [1199, 255] width 30 height 30
type input "08/11/25"
select select "7"
select select "2025"
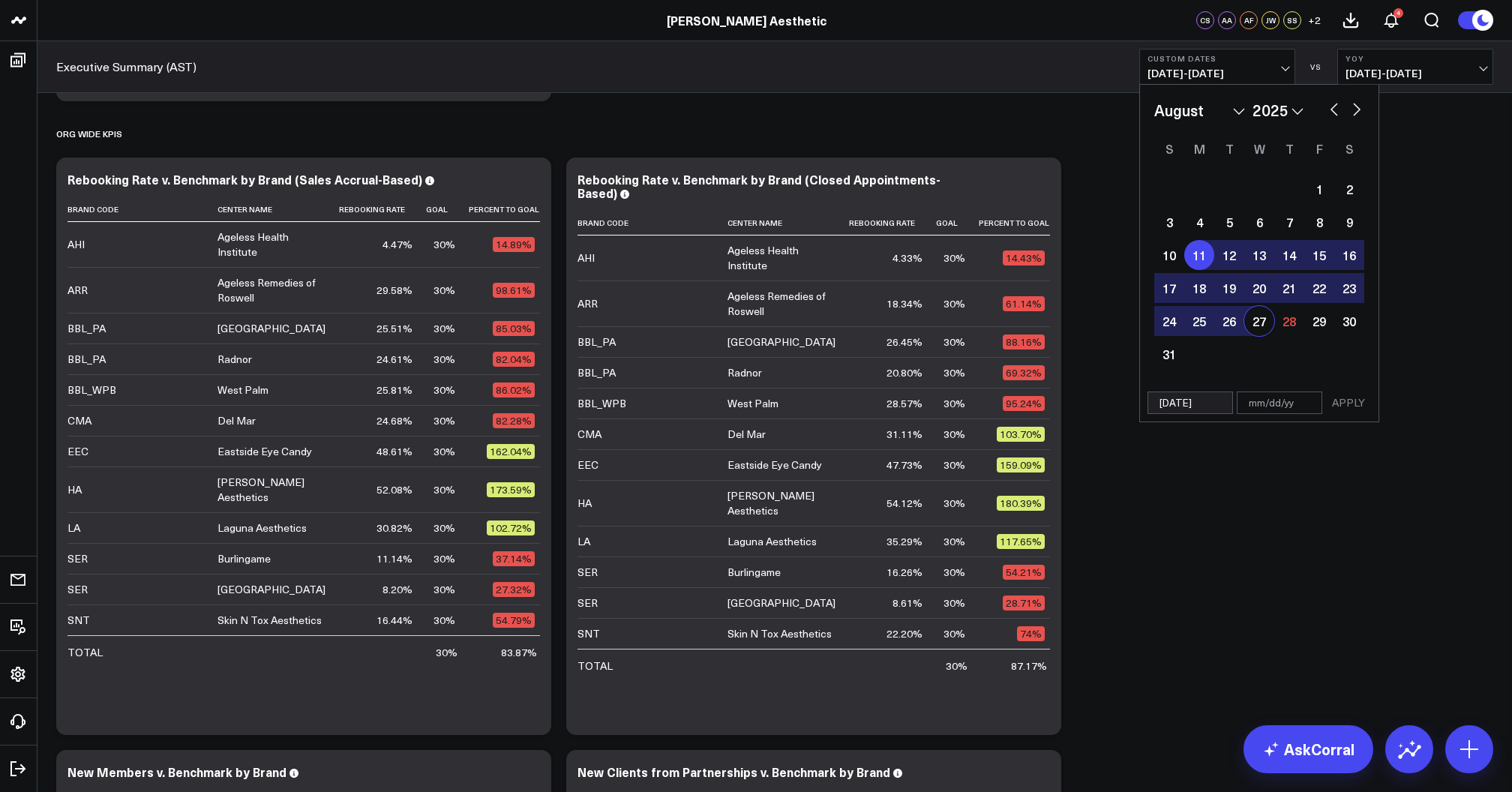
click at [1246, 319] on div "27" at bounding box center [1260, 321] width 30 height 30
type input "[DATE]"
select select "7"
select select "2025"
click at [1345, 400] on button "APPLY" at bounding box center [1348, 402] width 45 height 23
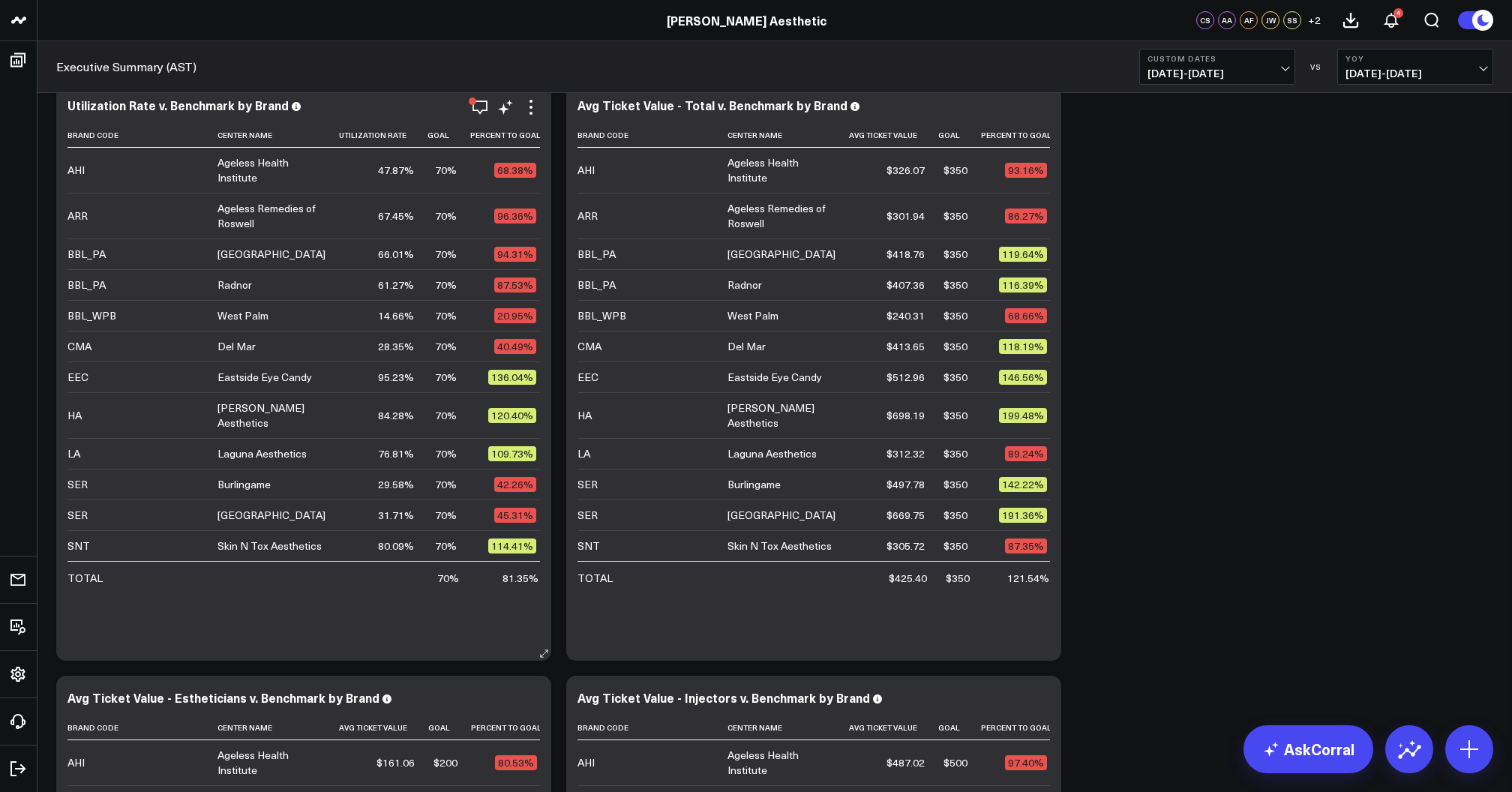
scroll to position [50, 0]
click at [1189, 74] on span "08/11/25 - 08/27/25" at bounding box center [1217, 74] width 139 height 12
